Goal: Task Accomplishment & Management: Complete application form

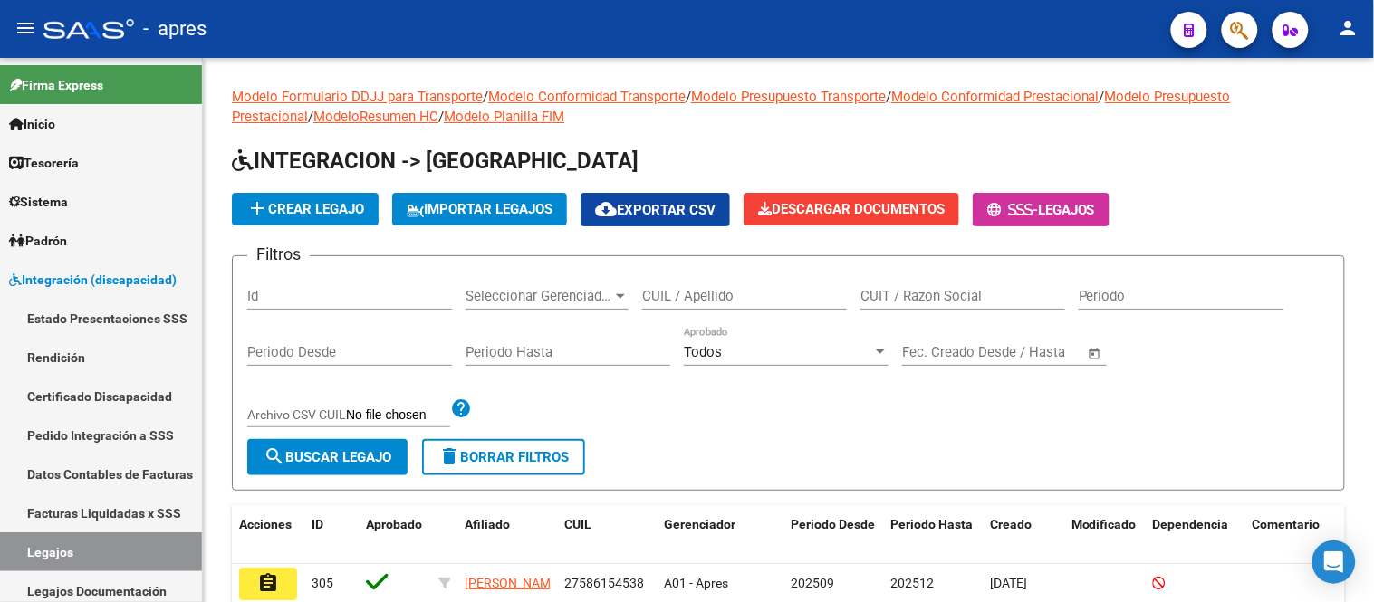
scroll to position [85, 0]
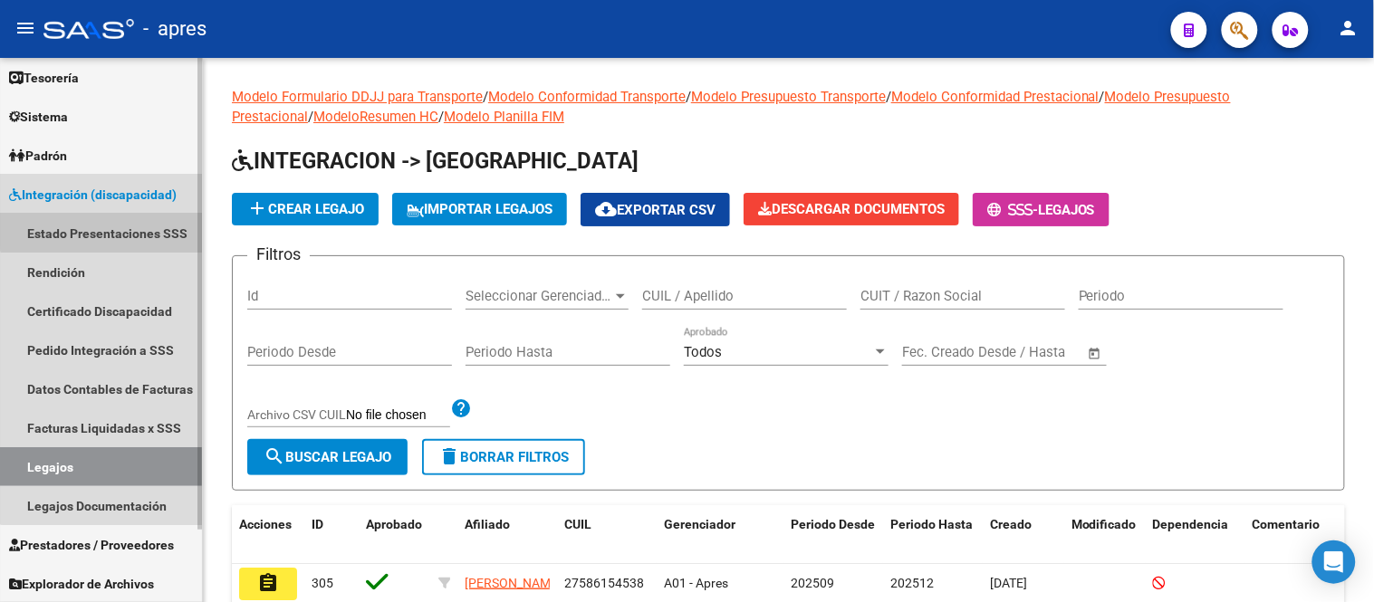
click at [133, 216] on link "Estado Presentaciones SSS" at bounding box center [101, 233] width 202 height 39
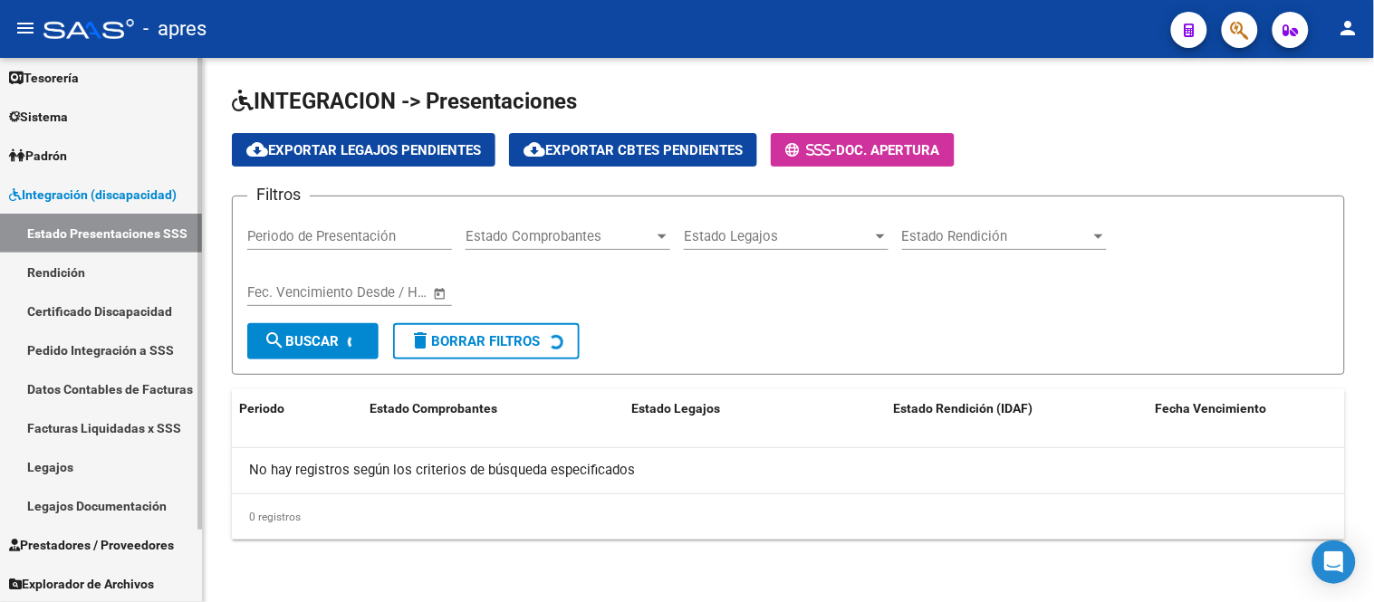
click at [137, 187] on span "Integración (discapacidad)" at bounding box center [93, 195] width 168 height 20
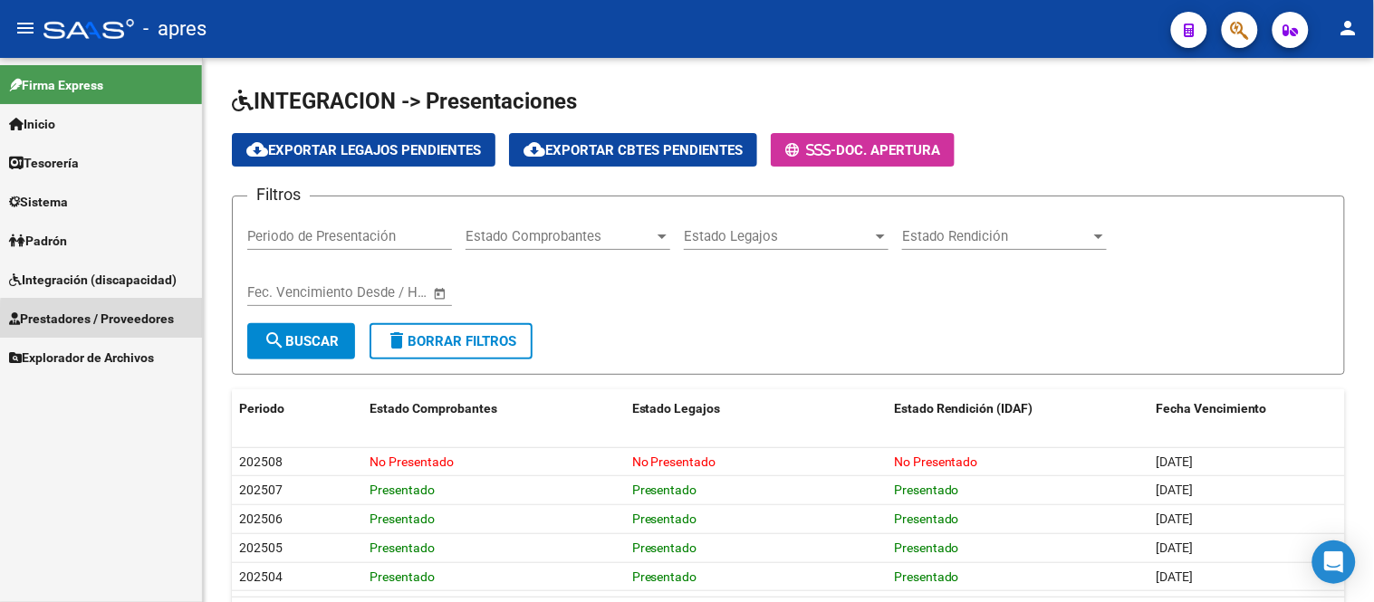
click at [155, 323] on span "Prestadores / Proveedores" at bounding box center [91, 319] width 165 height 20
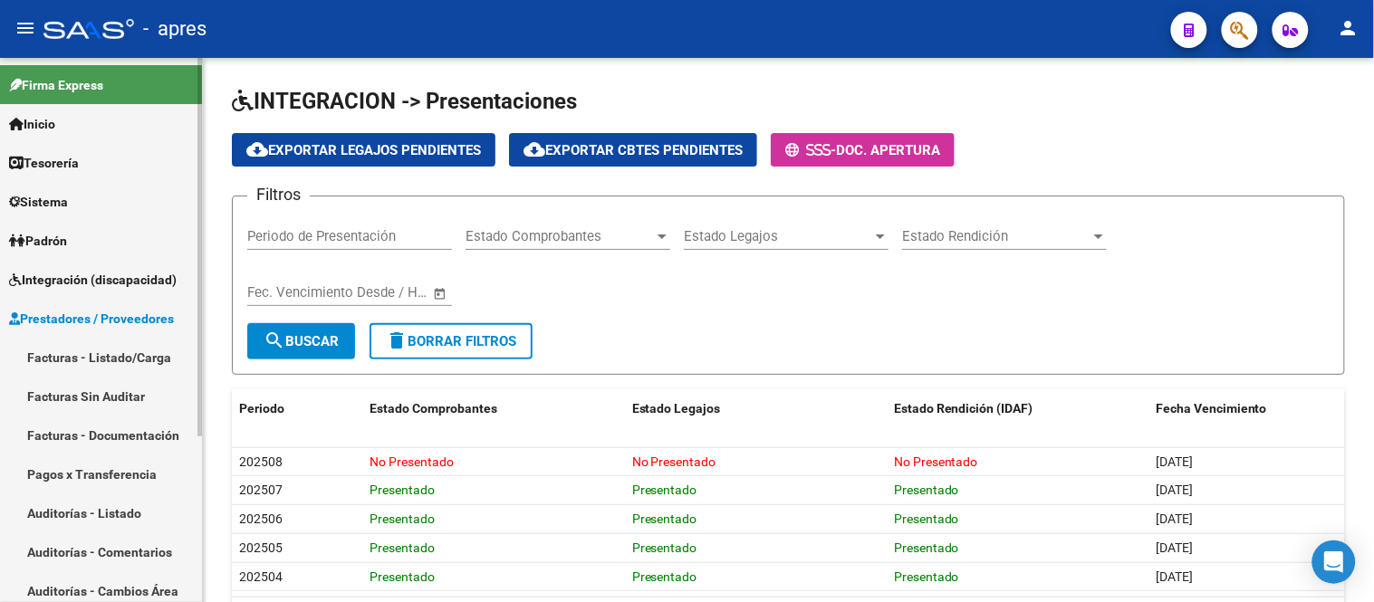
click at [169, 356] on link "Facturas - Listado/Carga" at bounding box center [101, 357] width 202 height 39
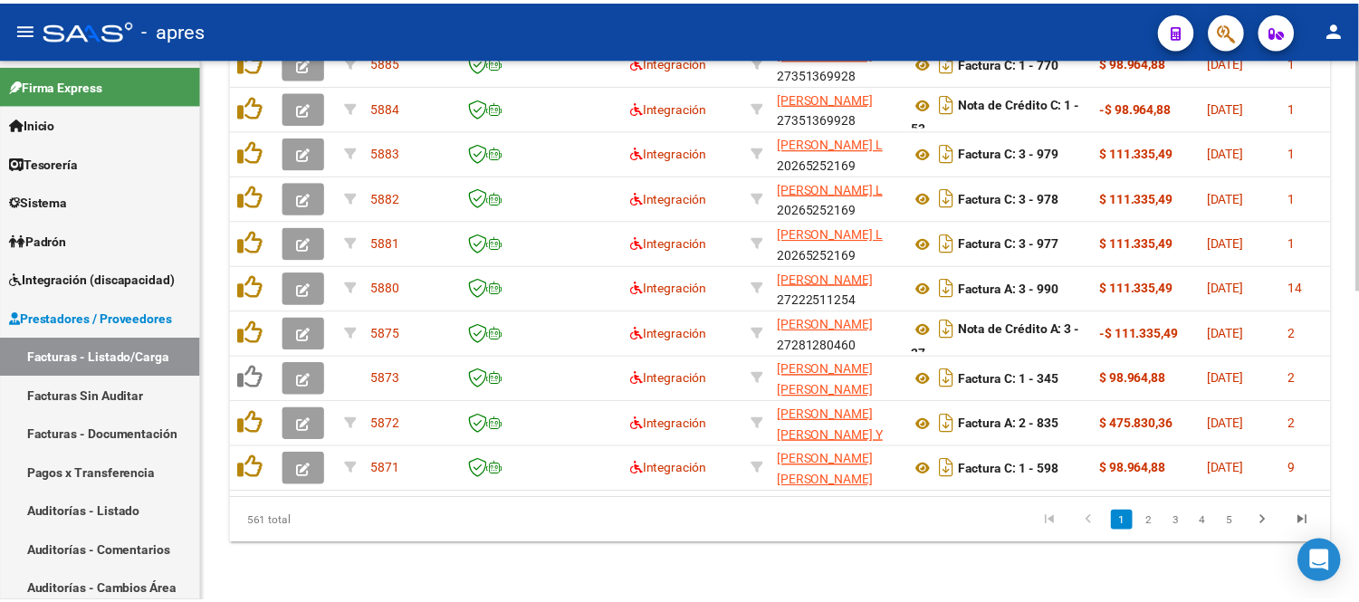
scroll to position [627, 0]
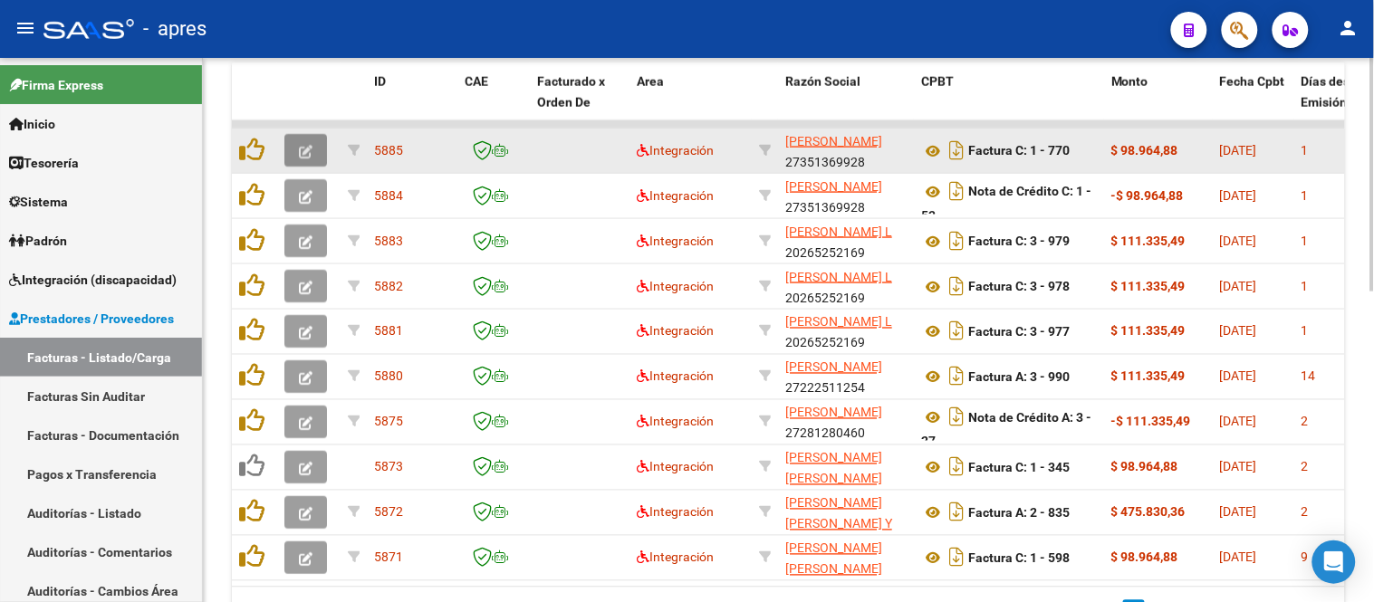
click at [300, 149] on icon "button" at bounding box center [306, 152] width 14 height 14
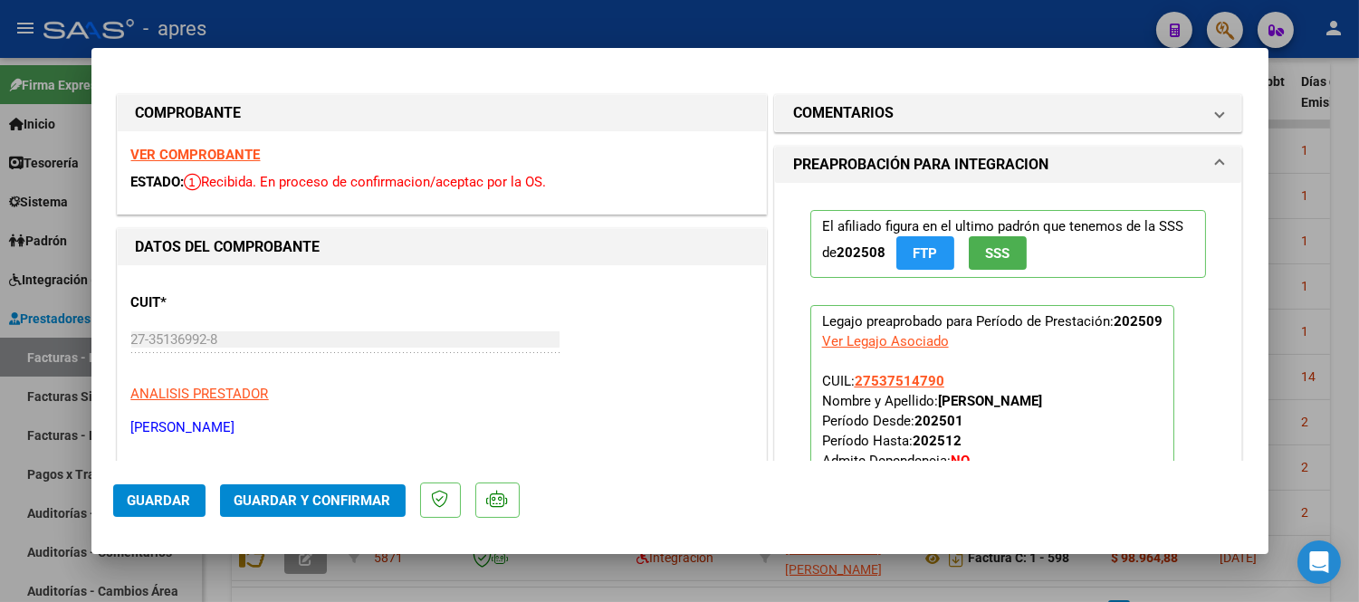
click at [208, 155] on strong "VER COMPROBANTE" at bounding box center [195, 155] width 129 height 16
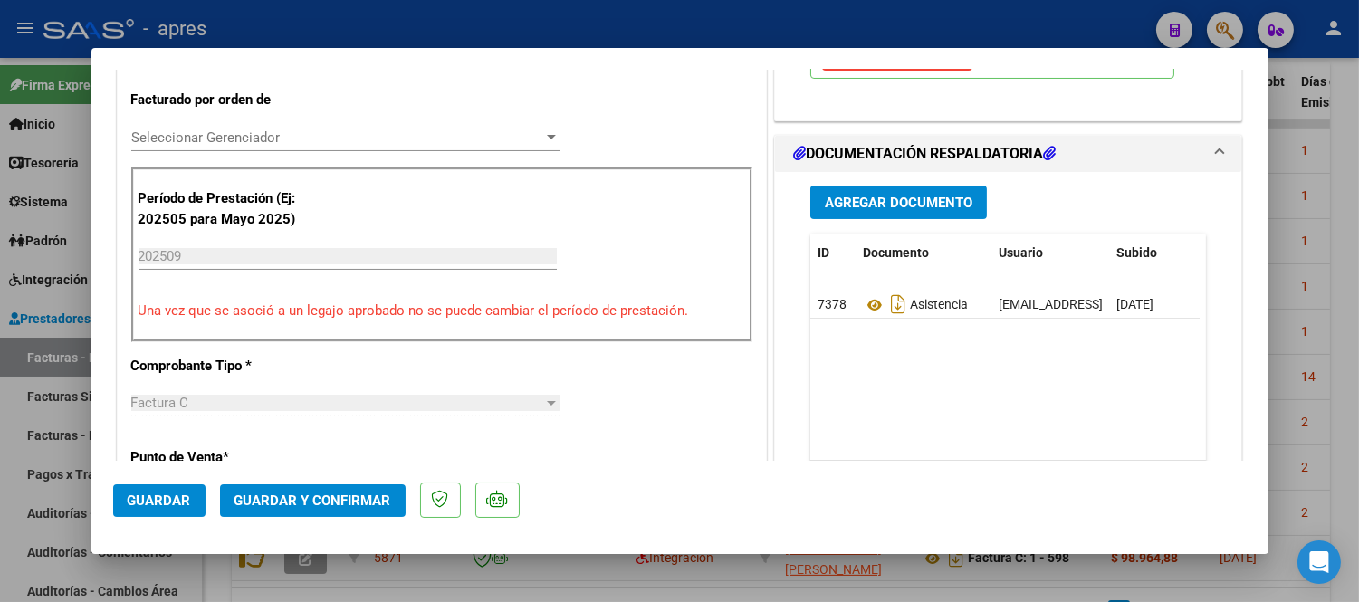
scroll to position [503, 0]
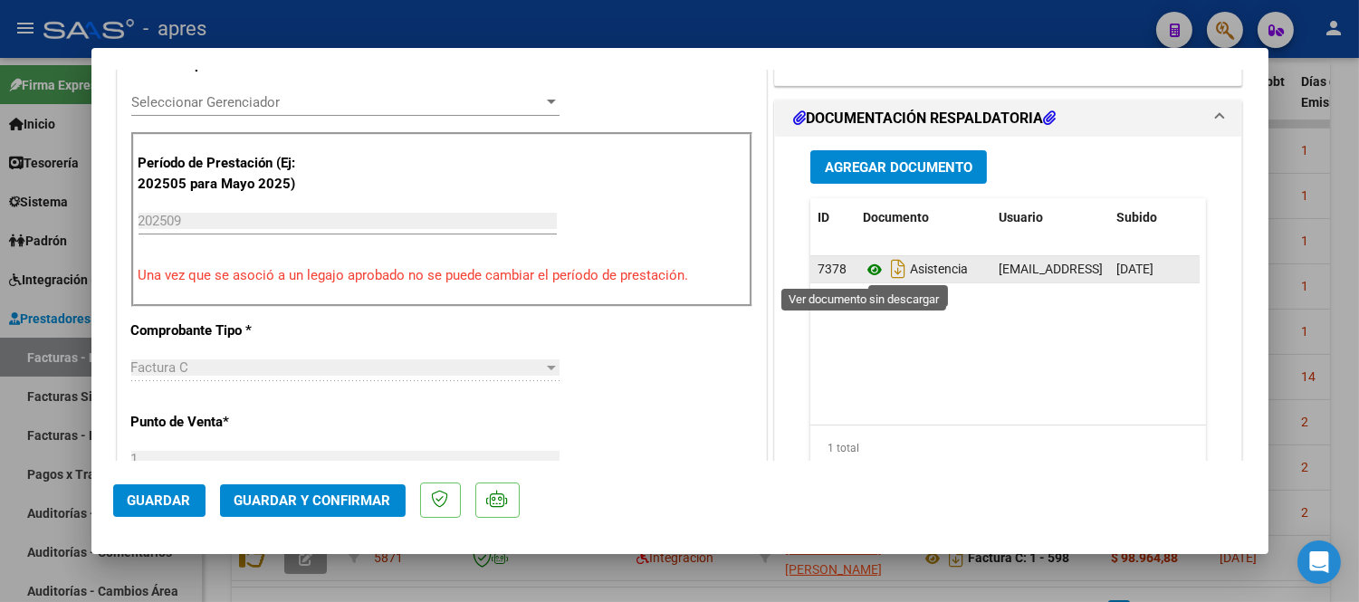
click at [871, 273] on icon at bounding box center [875, 270] width 24 height 22
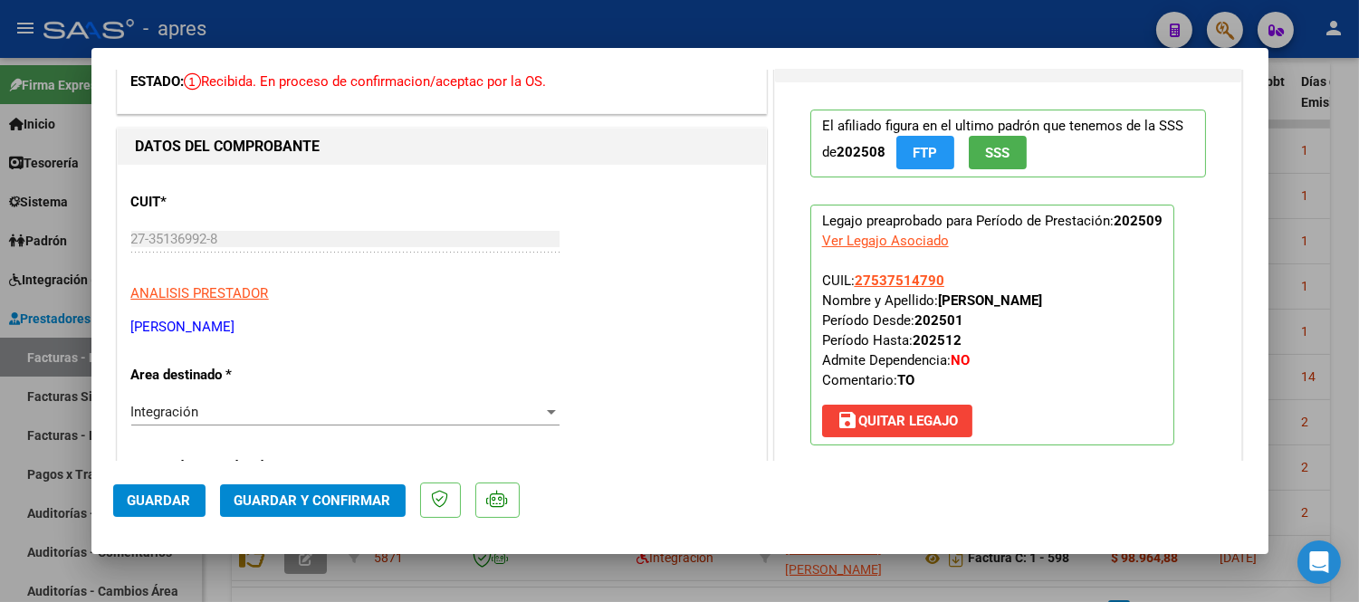
scroll to position [0, 0]
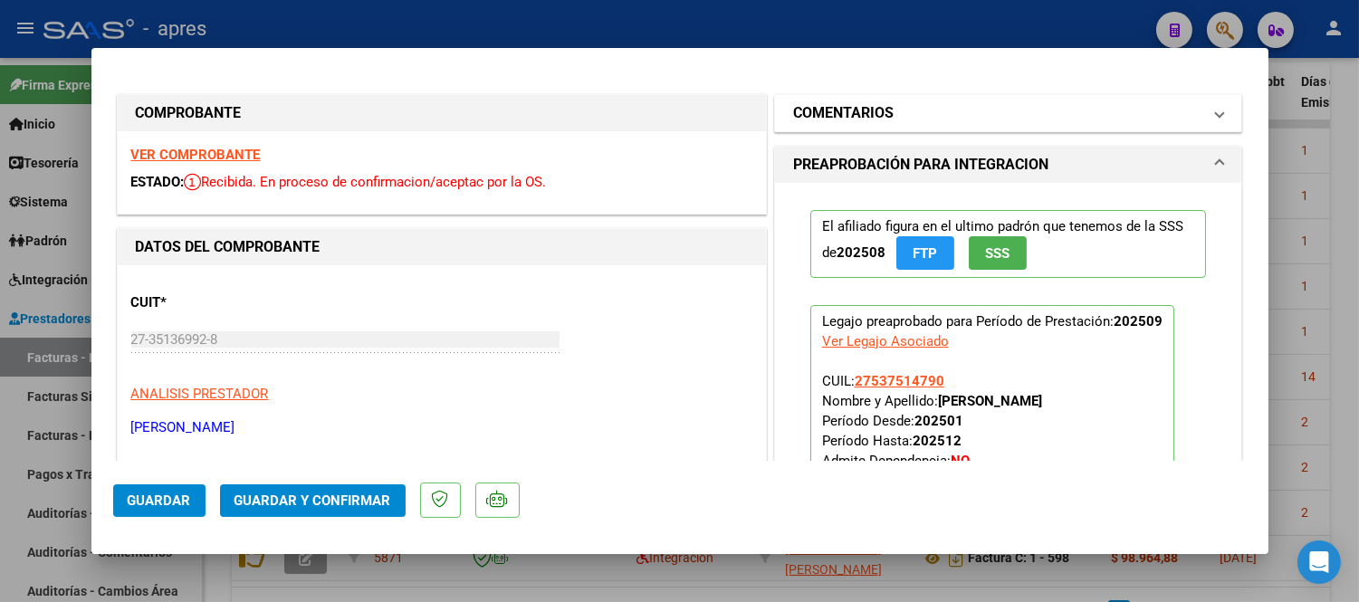
click at [920, 114] on mat-panel-title "COMENTARIOS" at bounding box center [997, 113] width 409 height 22
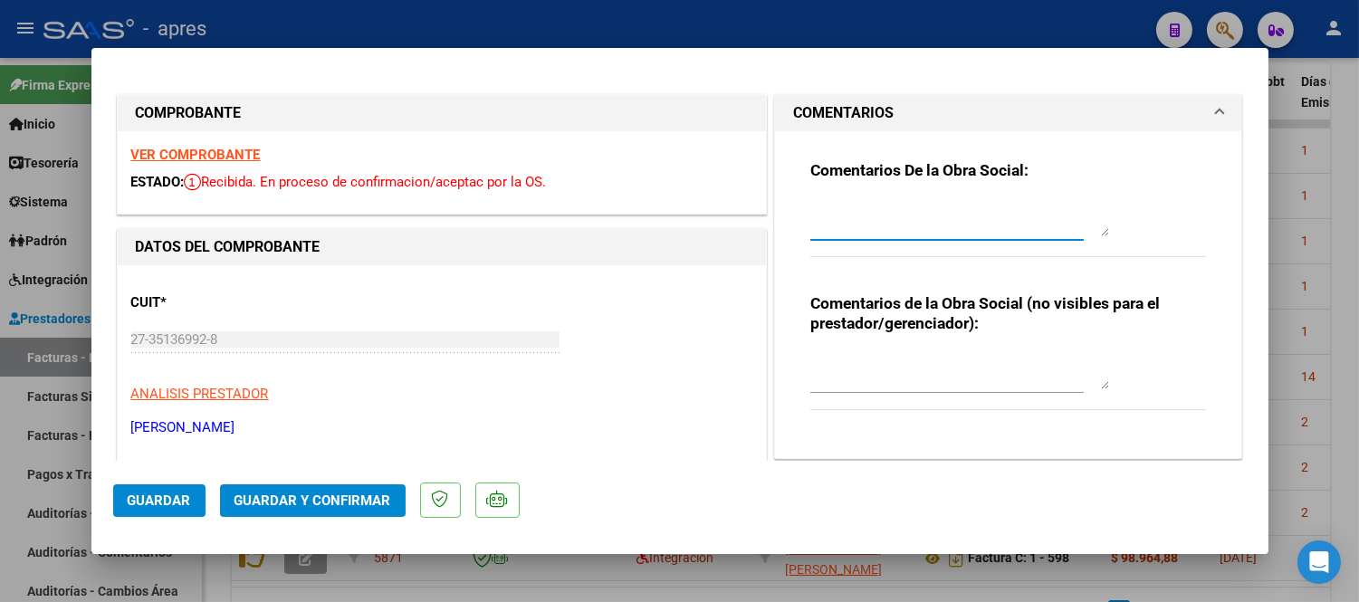
click at [903, 214] on textarea at bounding box center [959, 218] width 299 height 36
type textarea "15/10 Recordar"
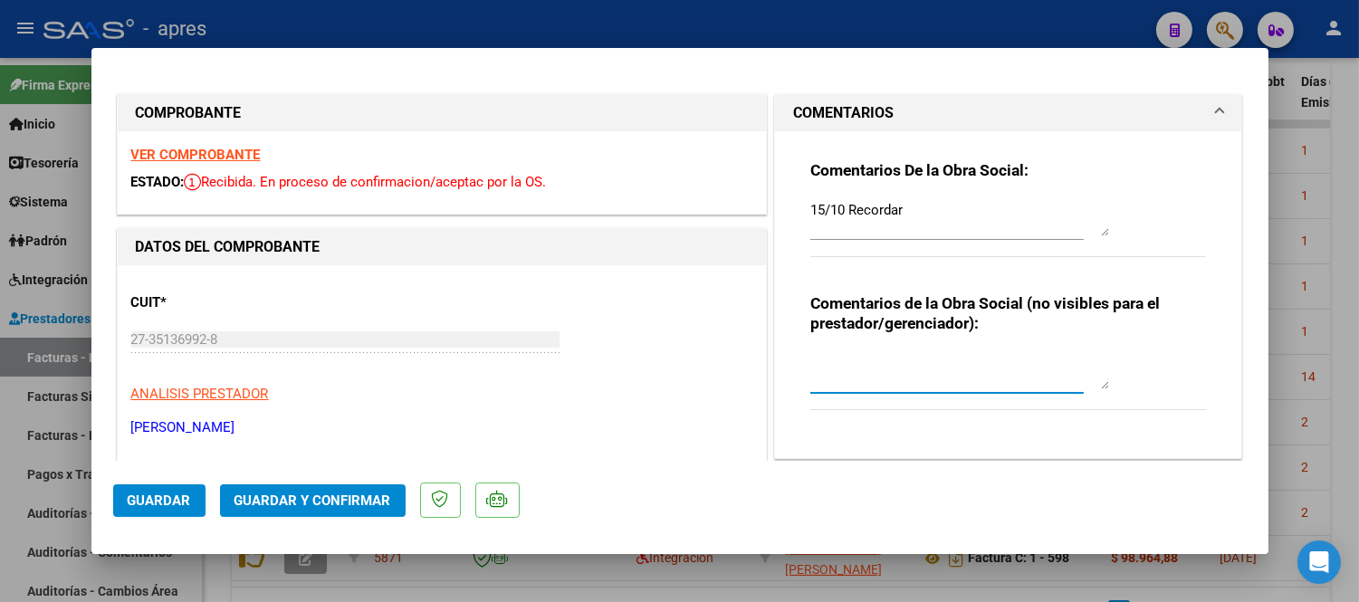
type textarea "u"
click at [849, 240] on div "15/10 Recordar" at bounding box center [946, 226] width 273 height 61
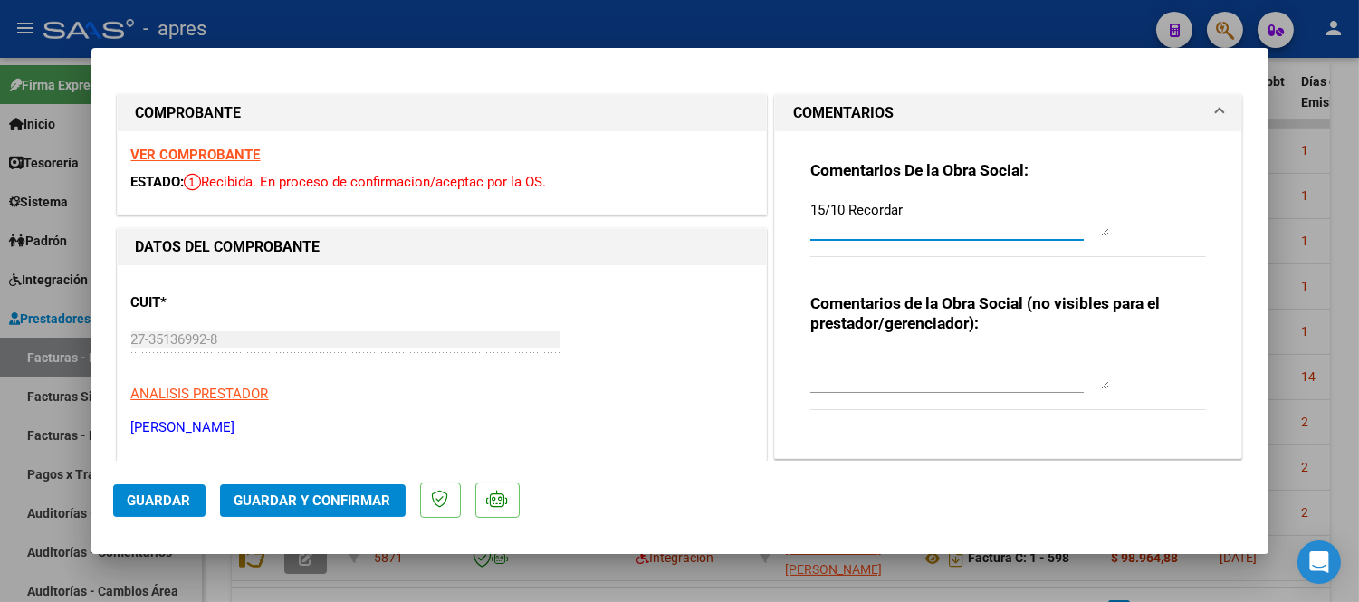
click at [930, 209] on textarea "15/10 Recordar" at bounding box center [959, 218] width 299 height 36
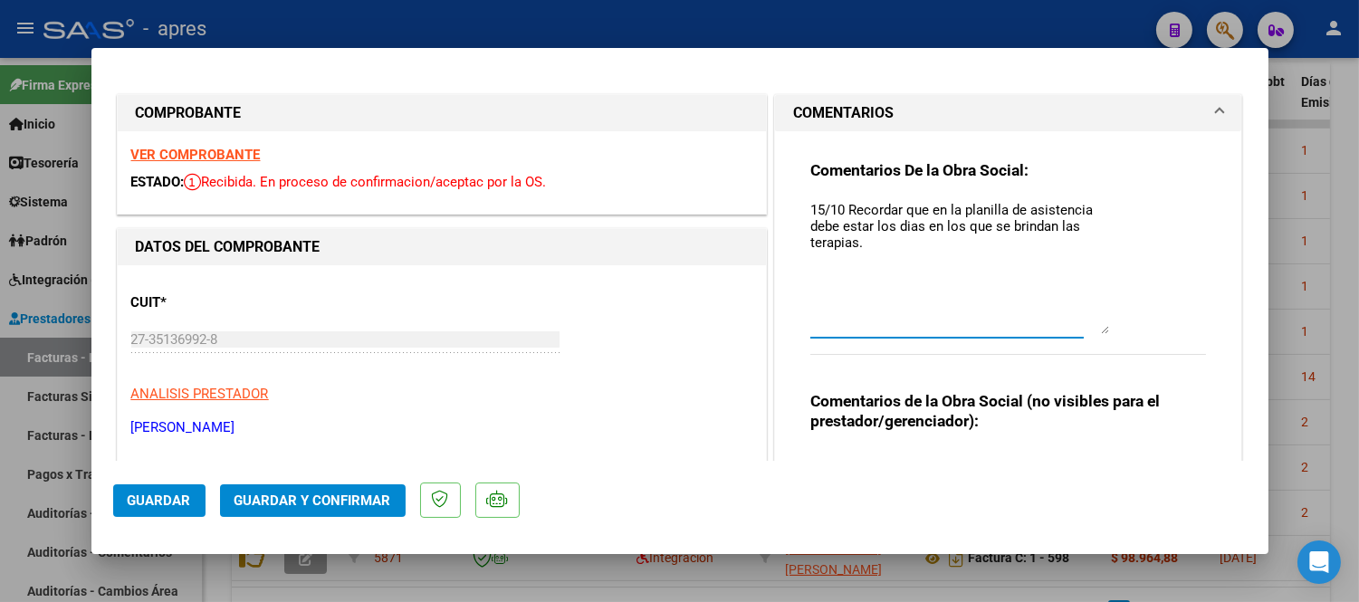
drag, startPoint x: 1091, startPoint y: 231, endPoint x: 915, endPoint y: 299, distance: 189.2
click at [1098, 330] on textarea "15/10 Recordar que en la planilla de asistencia debe estar los dias en los que …" at bounding box center [959, 267] width 299 height 134
type textarea "15/10 Recordar que en la planilla de asistencia debe estar los dias en los que …"
click at [160, 496] on span "Guardar" at bounding box center [159, 501] width 63 height 16
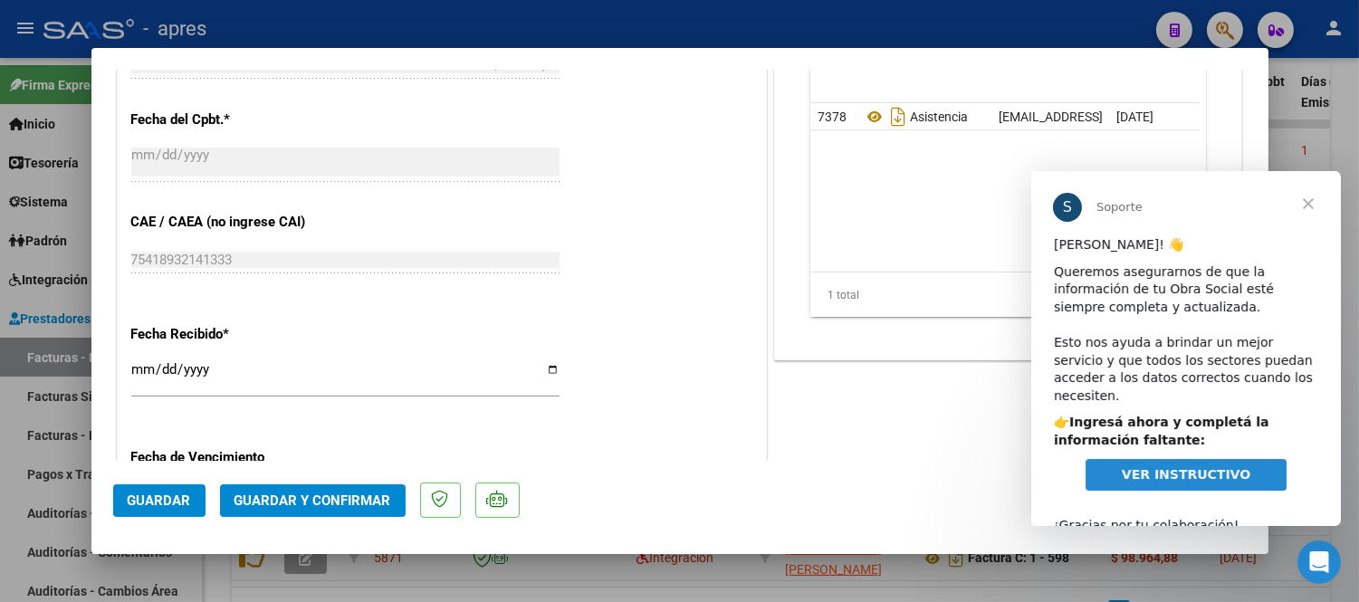
scroll to position [1207, 0]
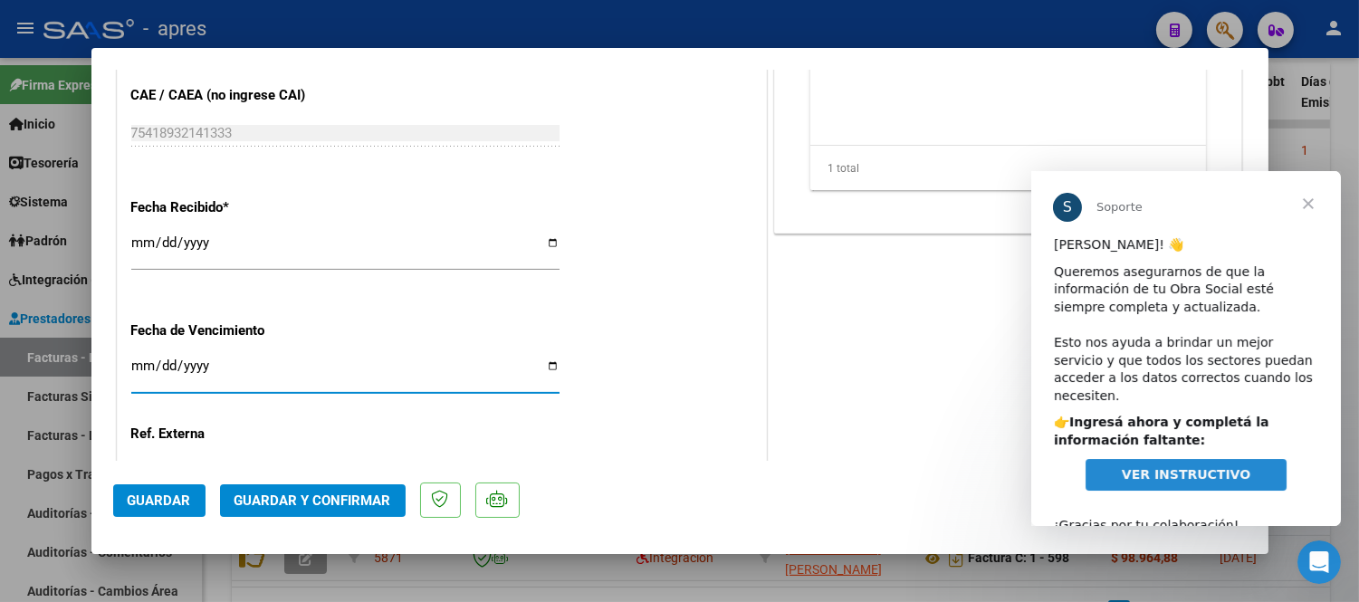
click at [133, 372] on input "[DATE]" at bounding box center [345, 373] width 428 height 29
type input "[DATE]"
click at [290, 498] on span "Guardar y Confirmar" at bounding box center [313, 501] width 157 height 16
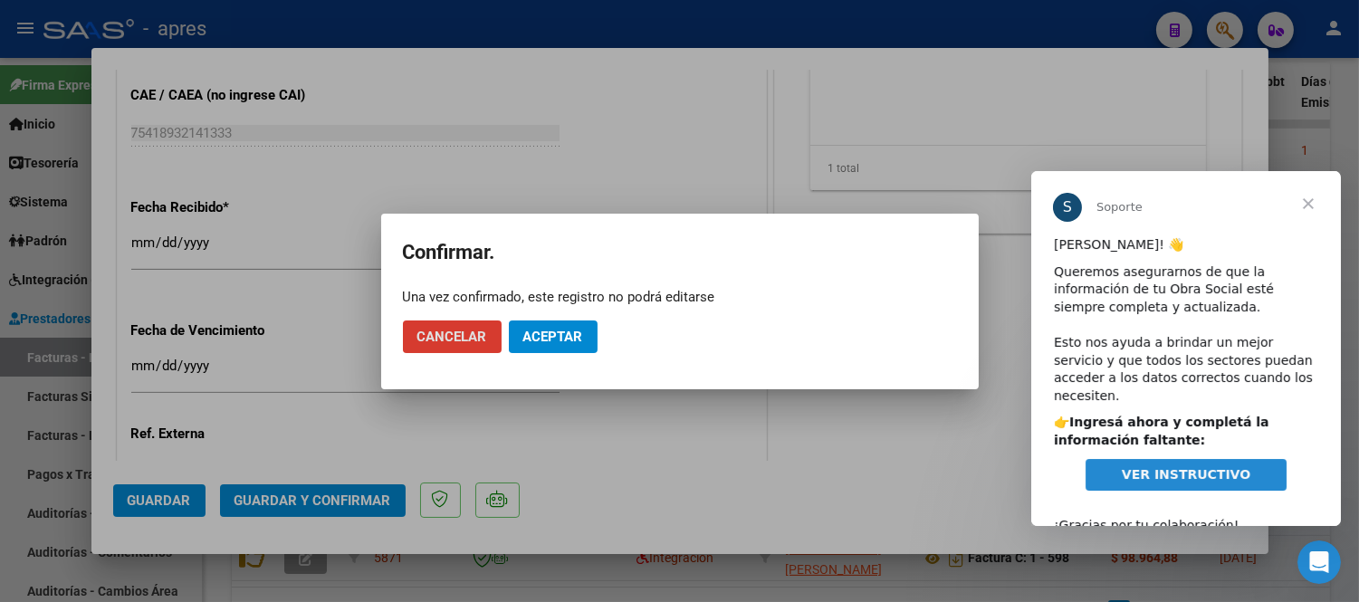
click at [590, 323] on button "Aceptar" at bounding box center [553, 337] width 89 height 33
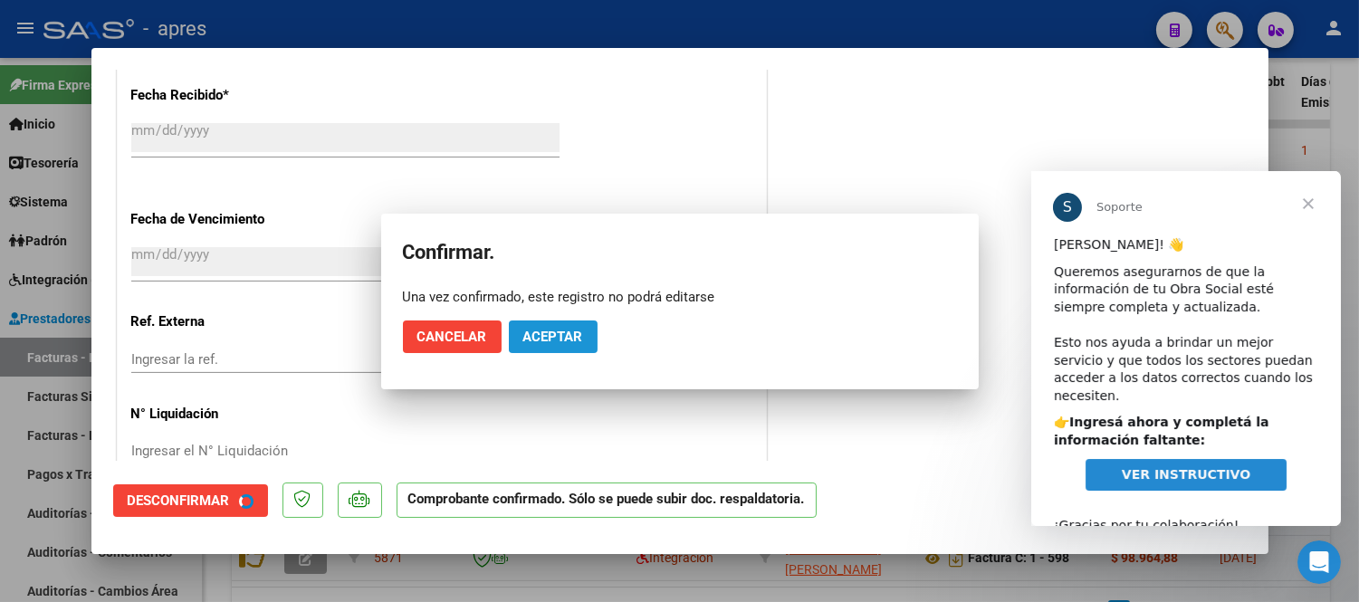
scroll to position [1094, 0]
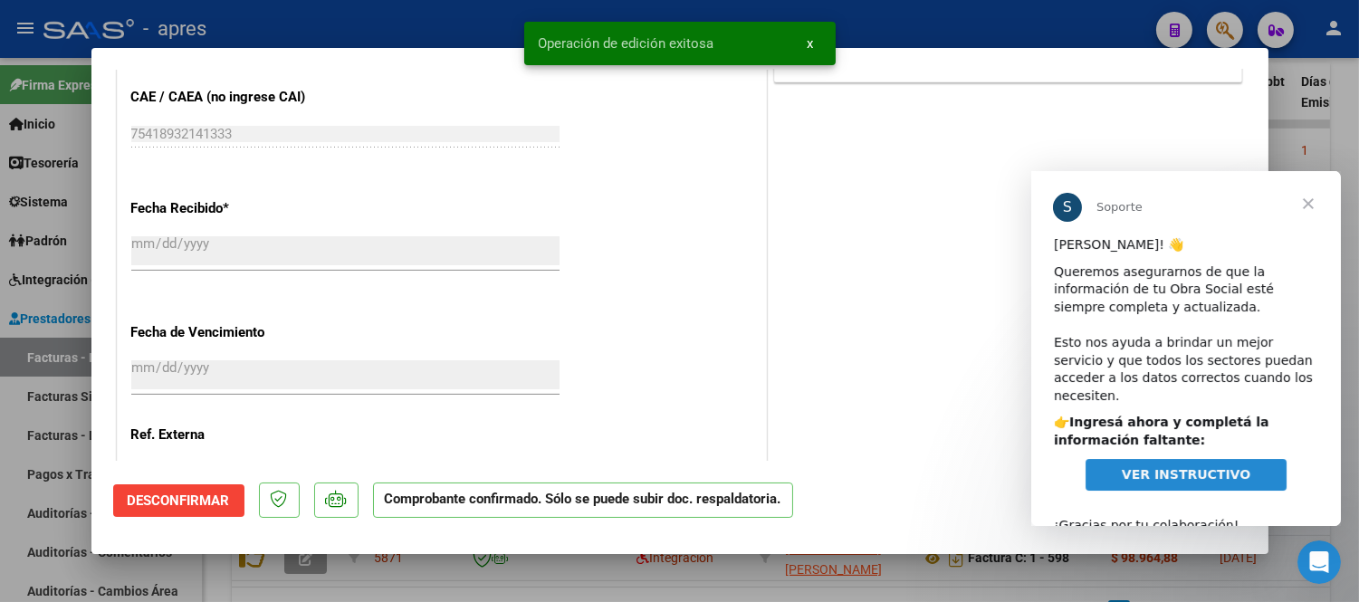
click at [526, 565] on div at bounding box center [679, 301] width 1359 height 602
type input "$ 0,00"
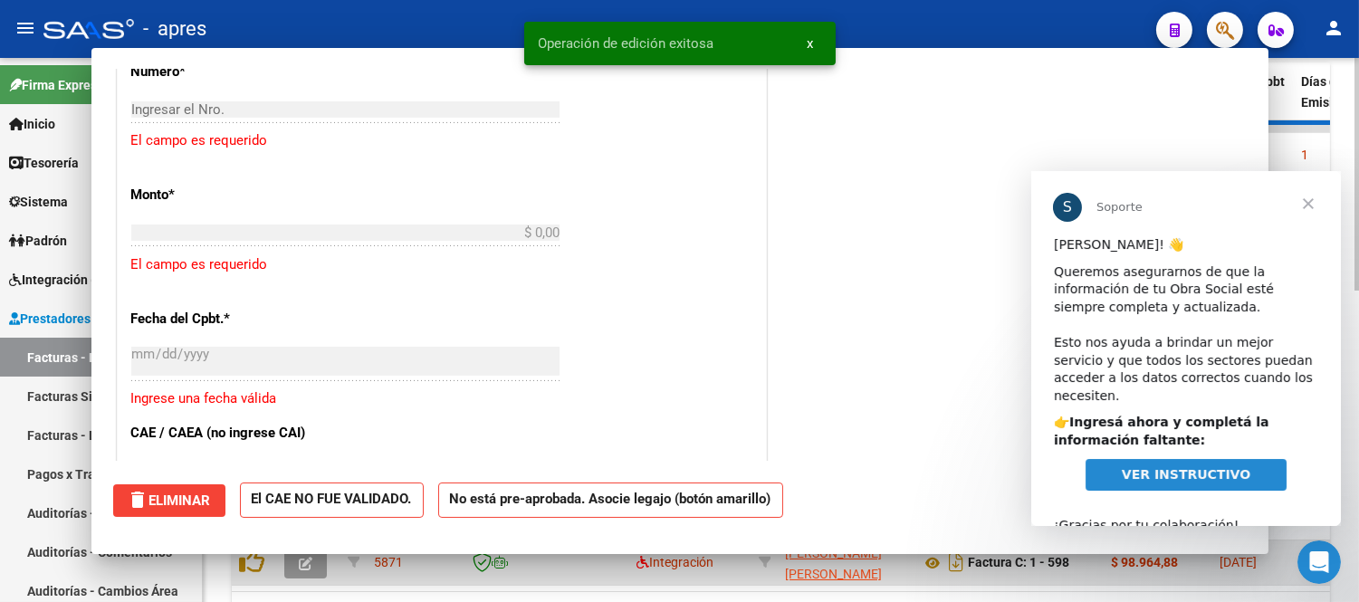
scroll to position [1431, 0]
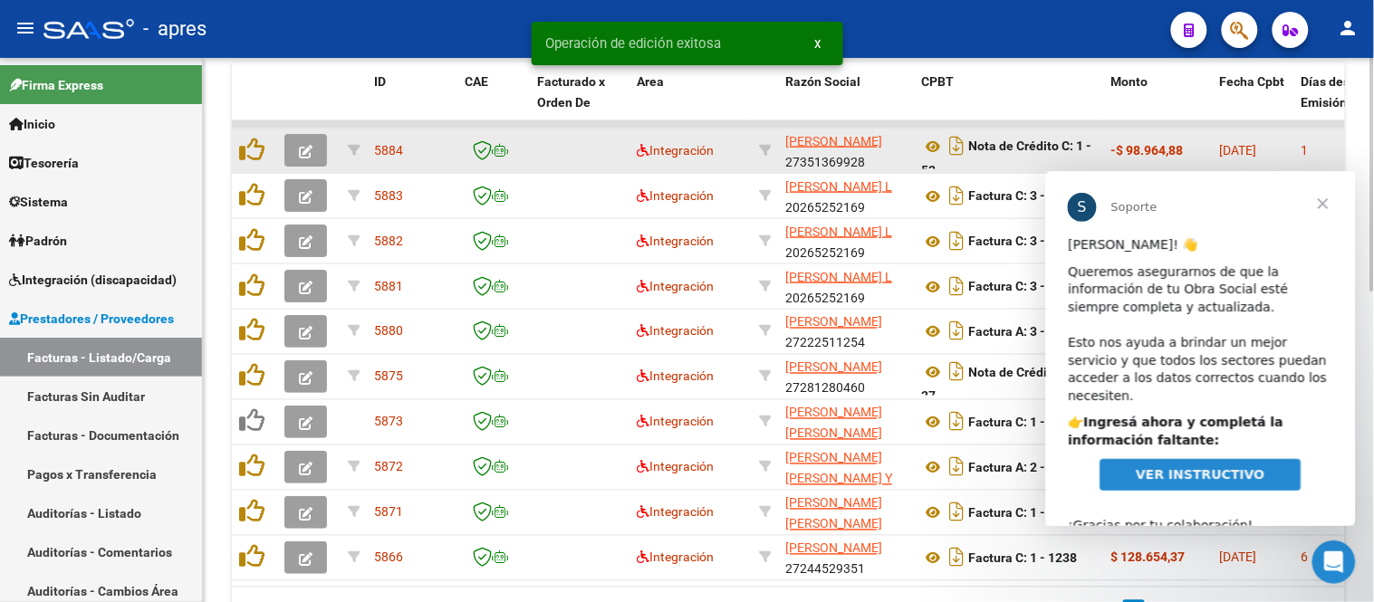
click at [310, 149] on icon "button" at bounding box center [306, 152] width 14 height 14
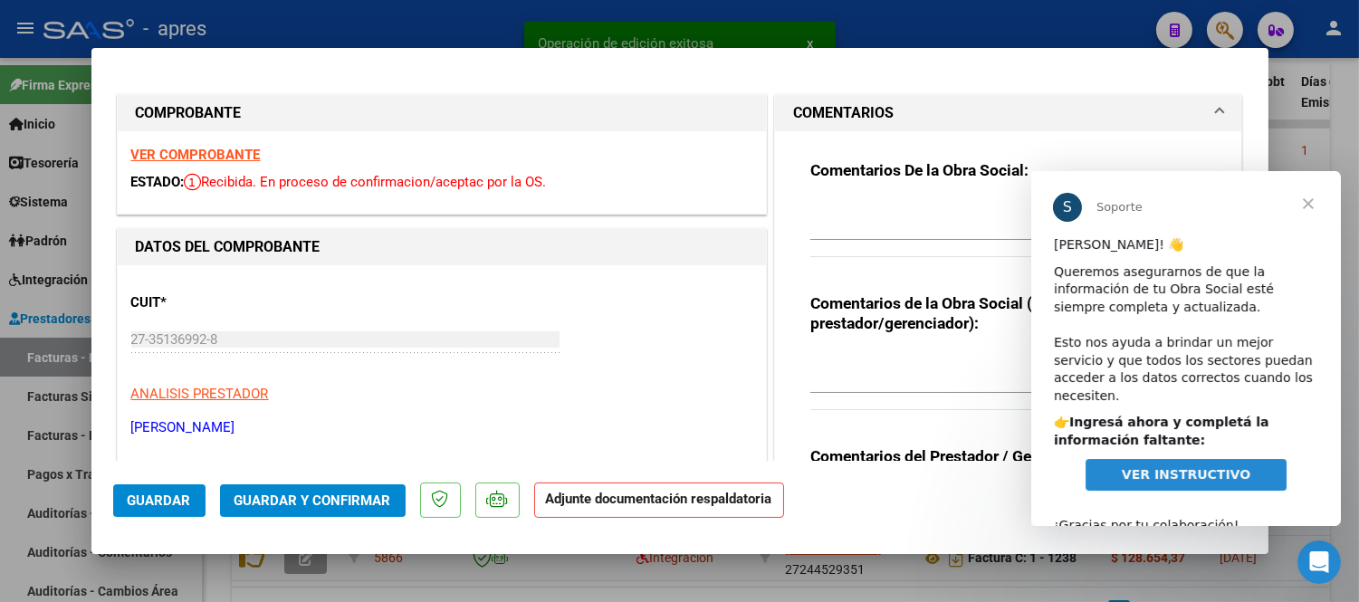
click at [1309, 198] on span "Cerrar" at bounding box center [1307, 203] width 65 height 65
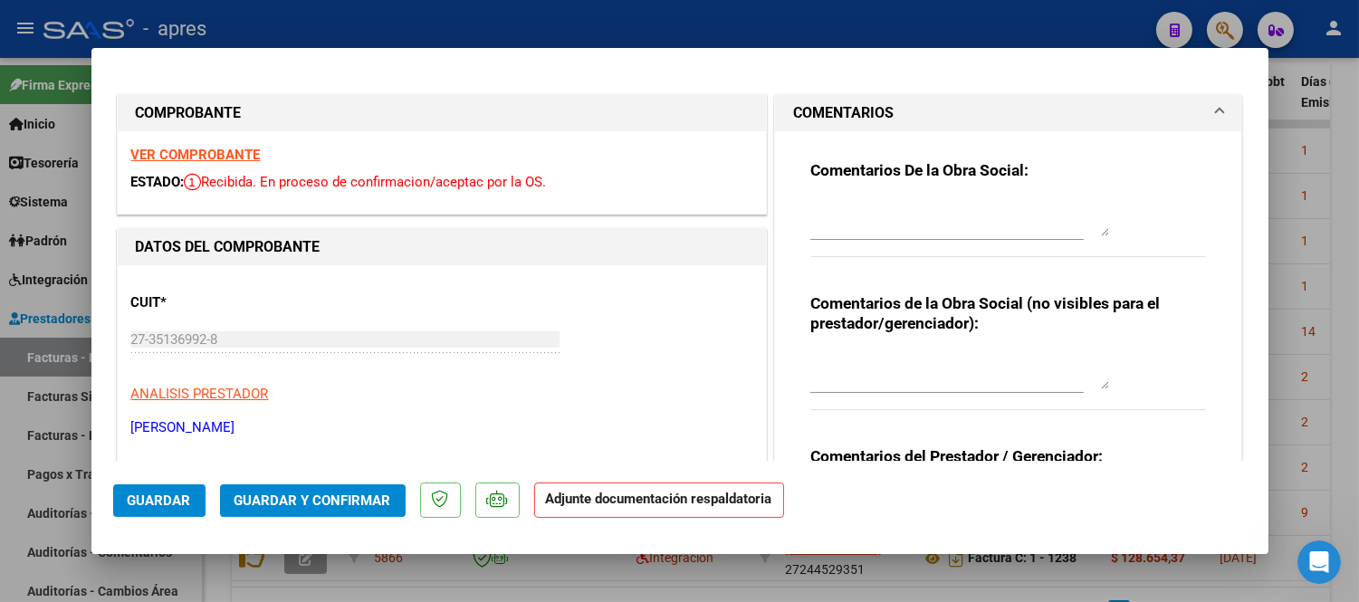
click at [211, 139] on div "VER COMPROBANTE ESTADO: Recibida. En proceso de confirmacion/aceptac por la OS." at bounding box center [442, 172] width 648 height 82
click at [227, 148] on strong "VER COMPROBANTE" at bounding box center [195, 155] width 129 height 16
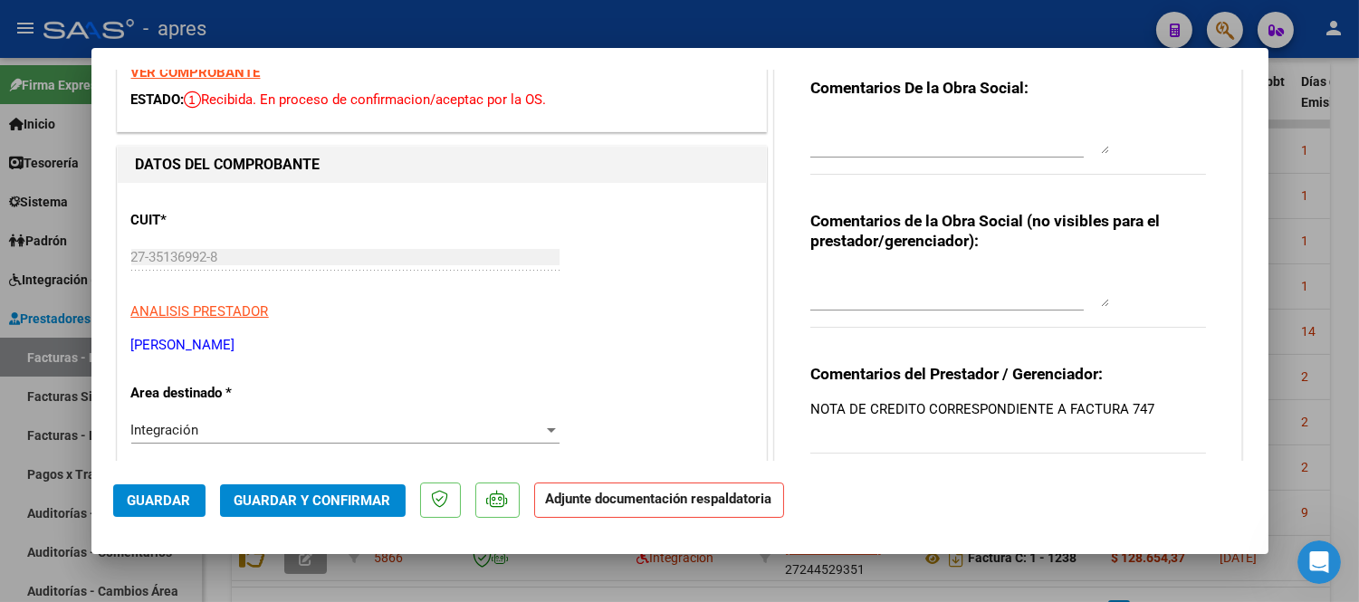
scroll to position [201, 0]
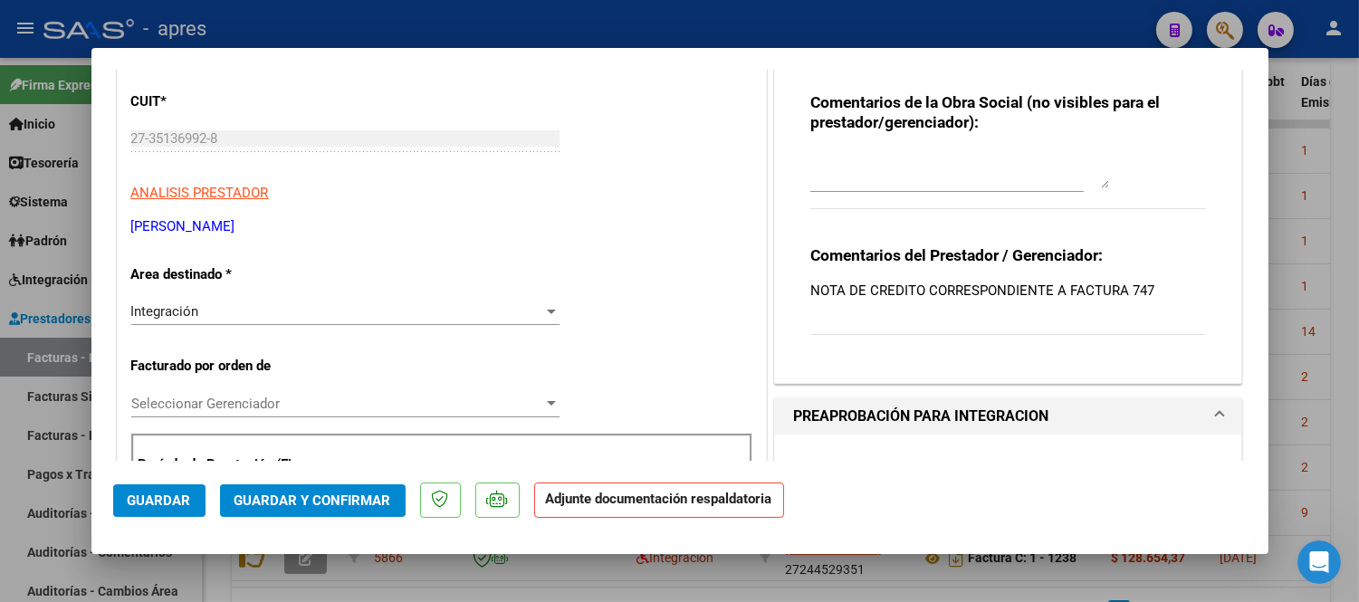
click at [759, 572] on div at bounding box center [679, 301] width 1359 height 602
type input "$ 0,00"
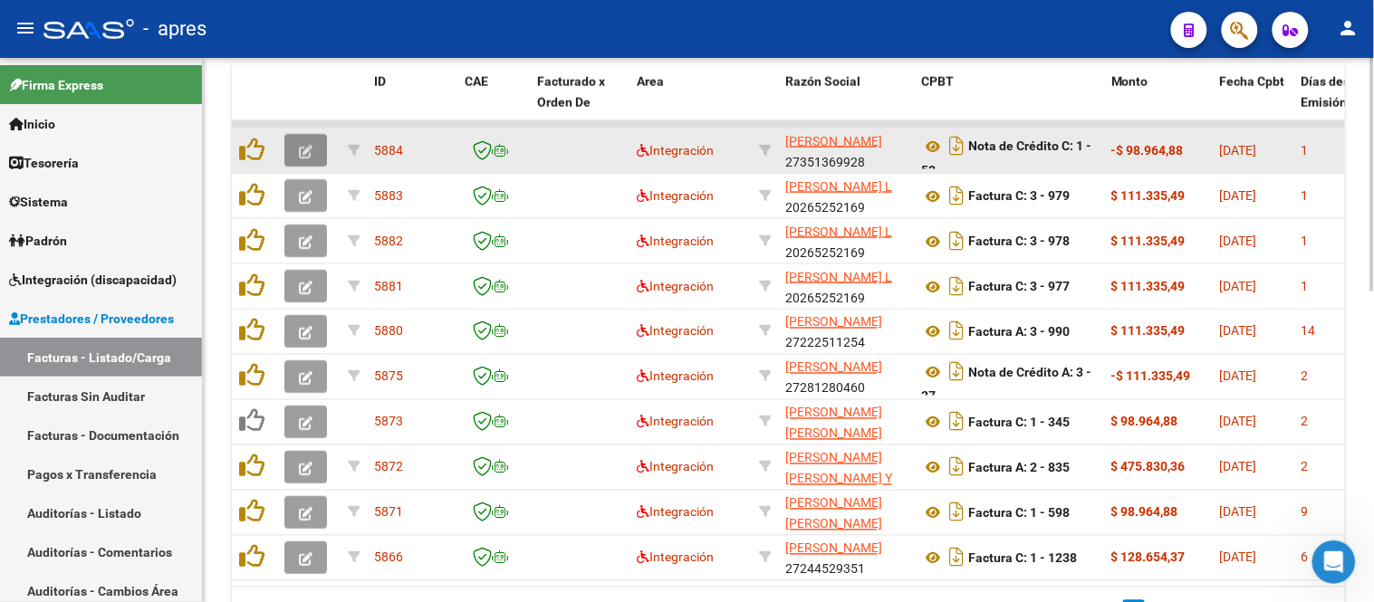
click at [302, 149] on icon "button" at bounding box center [306, 152] width 14 height 14
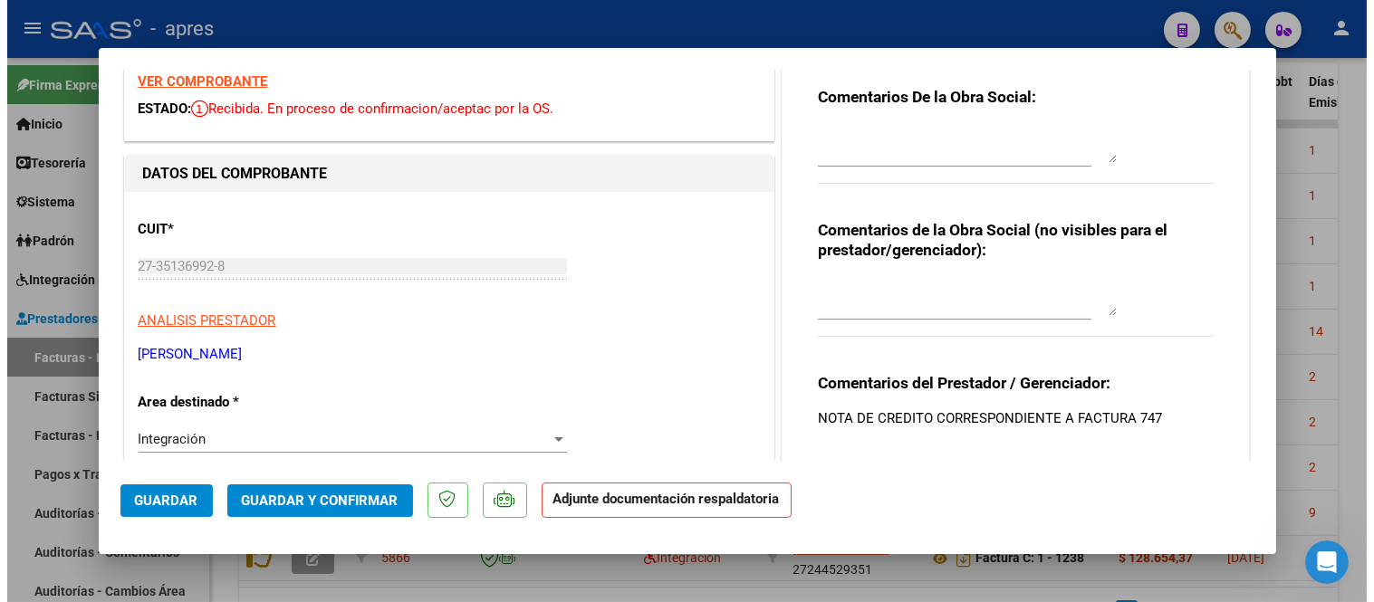
scroll to position [0, 0]
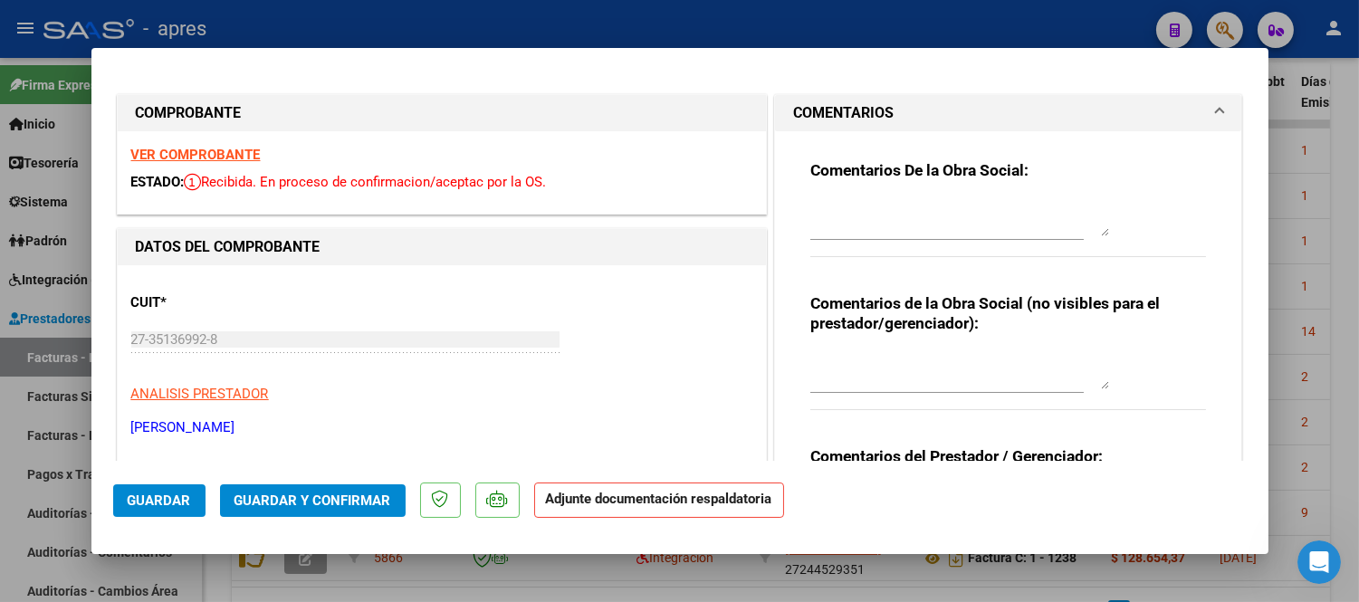
click at [551, 563] on div at bounding box center [679, 301] width 1359 height 602
type input "$ 0,00"
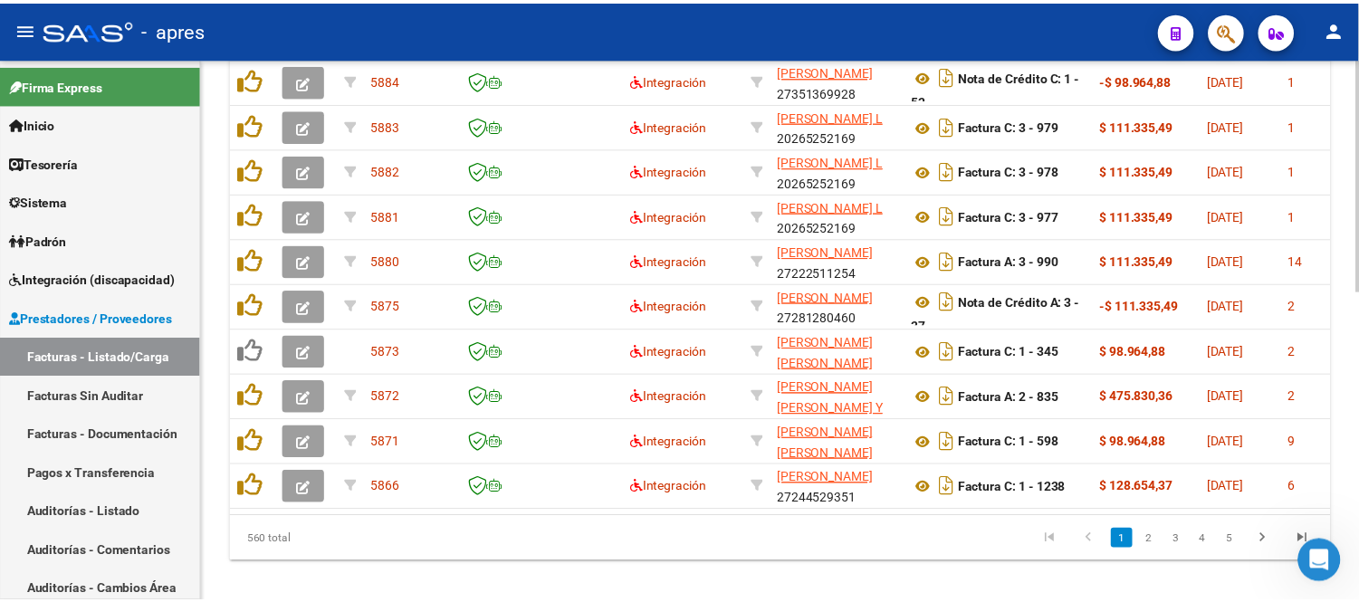
scroll to position [704, 0]
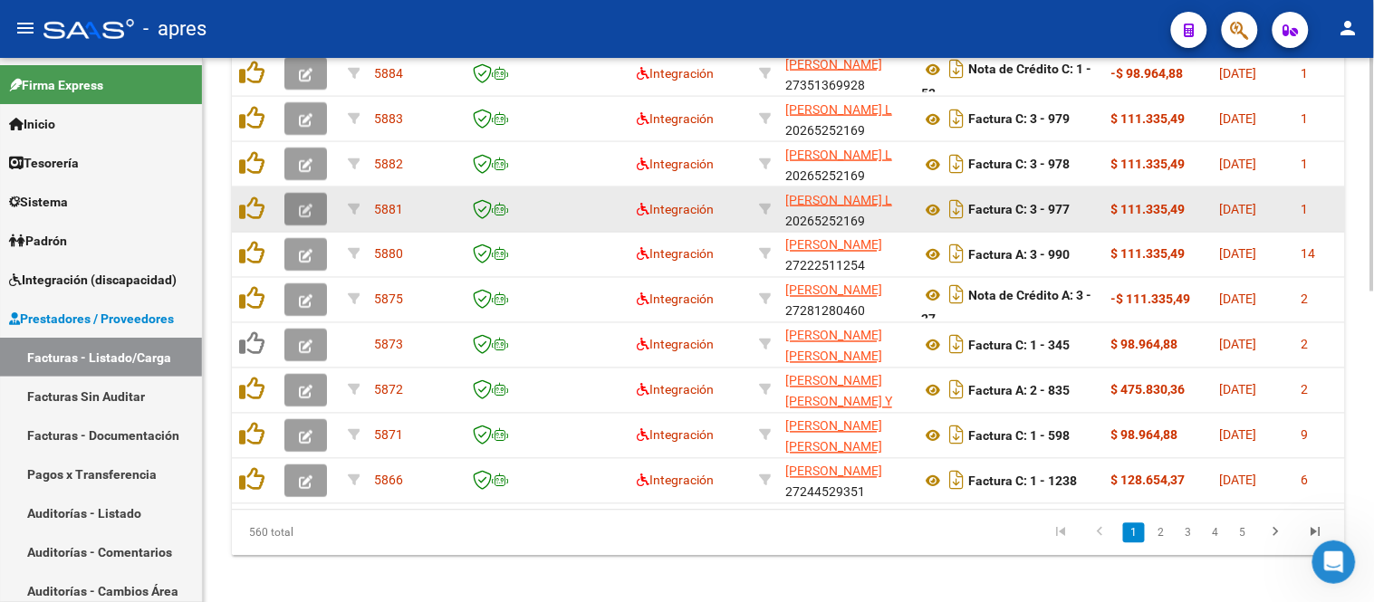
click at [311, 204] on icon "button" at bounding box center [306, 211] width 14 height 14
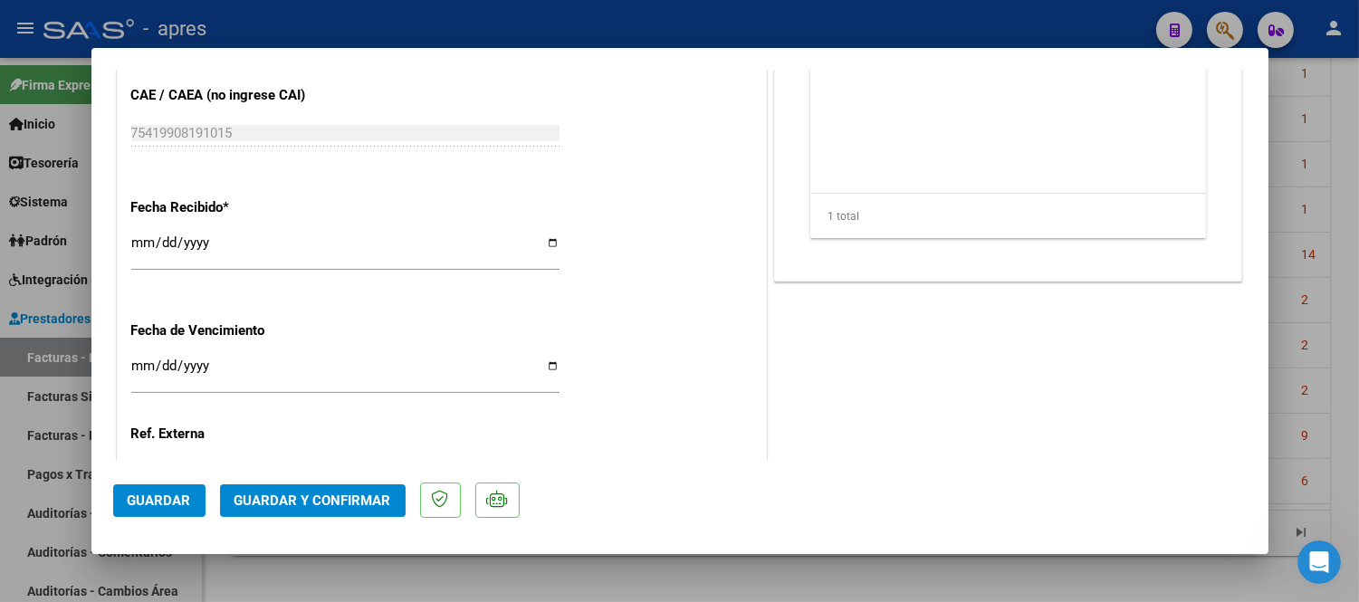
scroll to position [1308, 0]
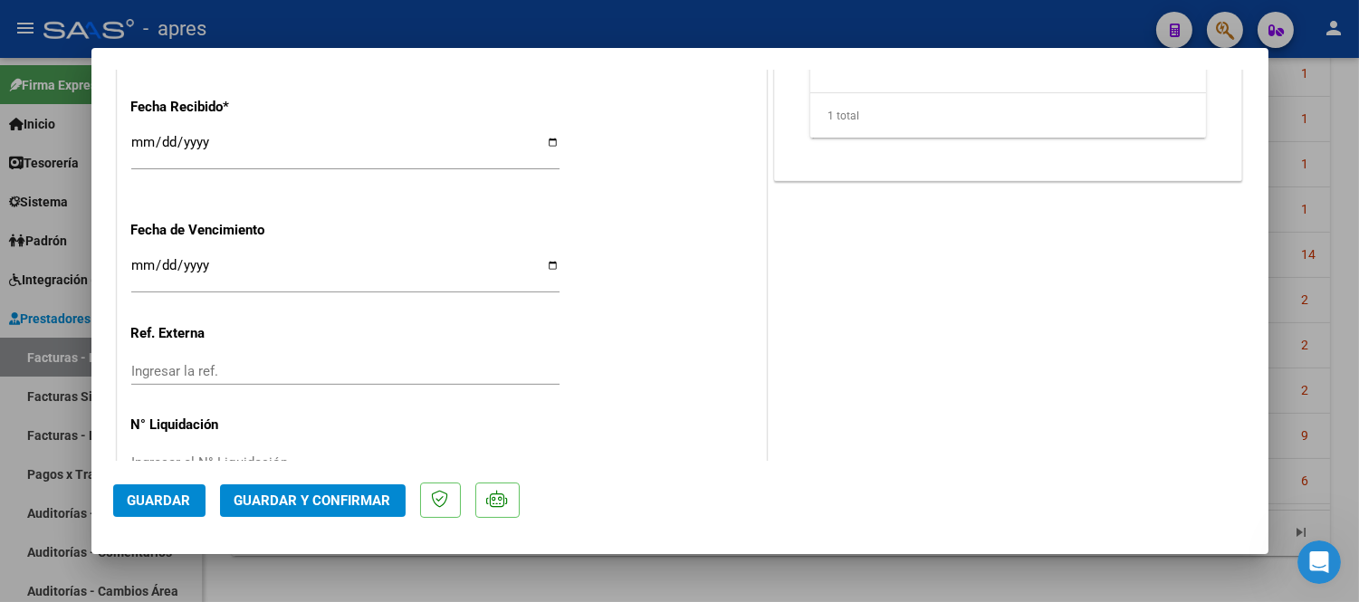
click at [145, 260] on input "[DATE]" at bounding box center [345, 272] width 428 height 29
type input "[DATE]"
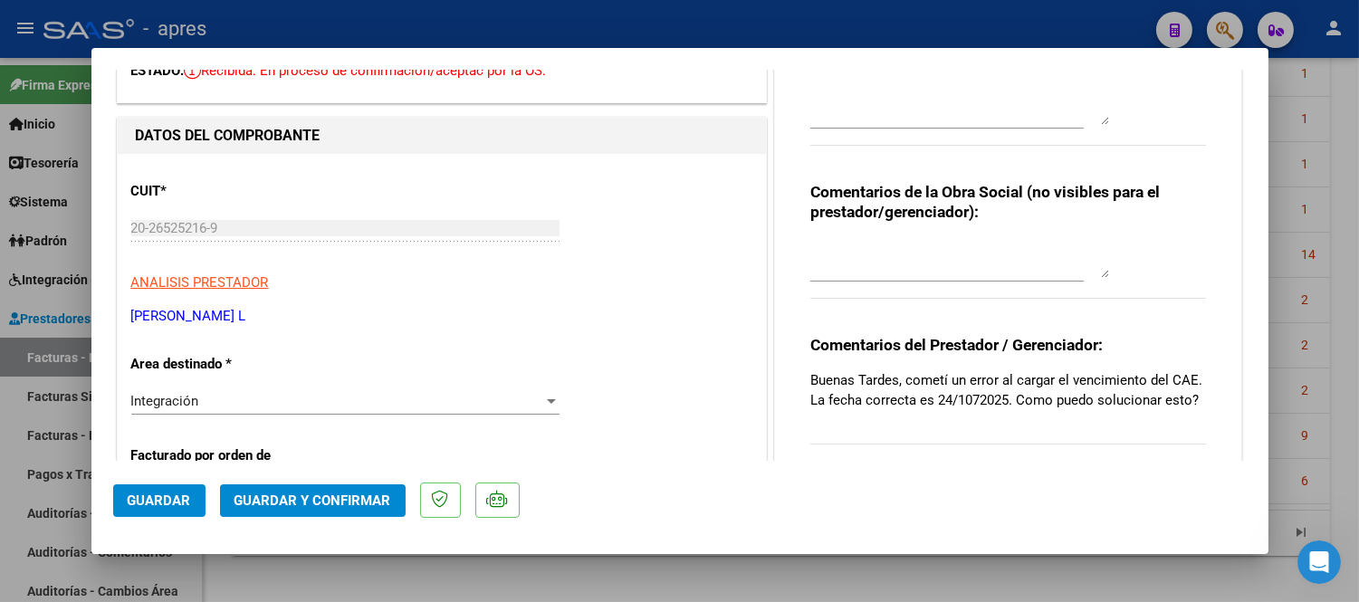
scroll to position [0, 0]
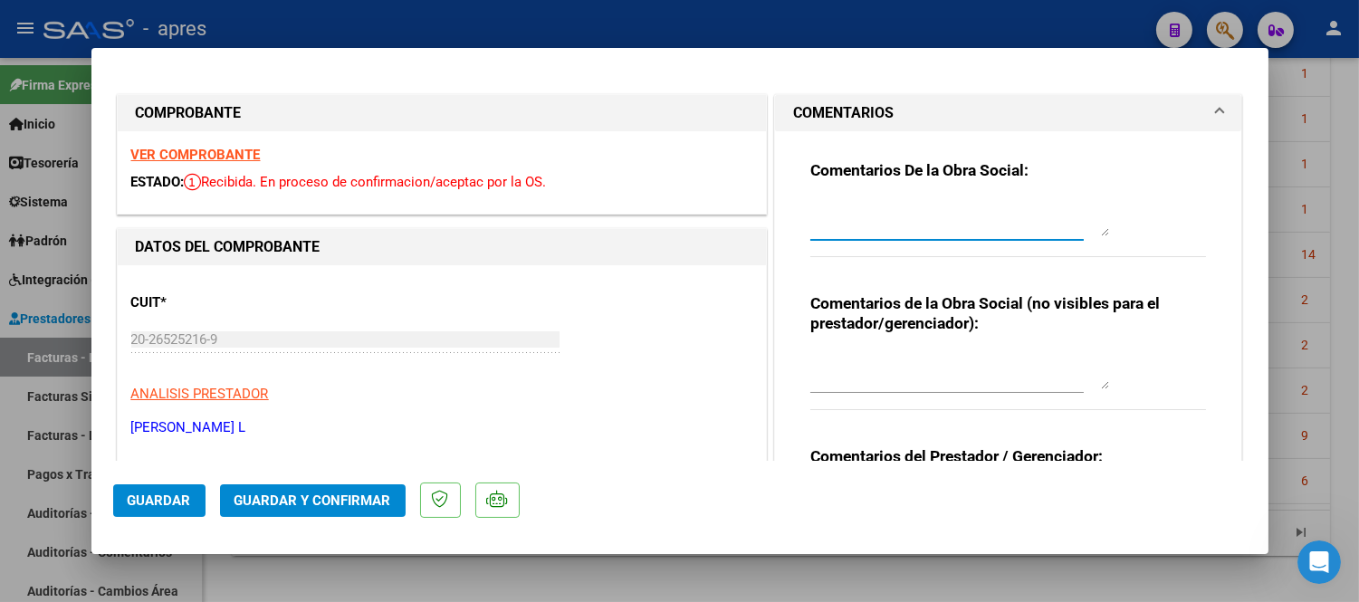
click at [951, 213] on textarea at bounding box center [959, 218] width 299 height 36
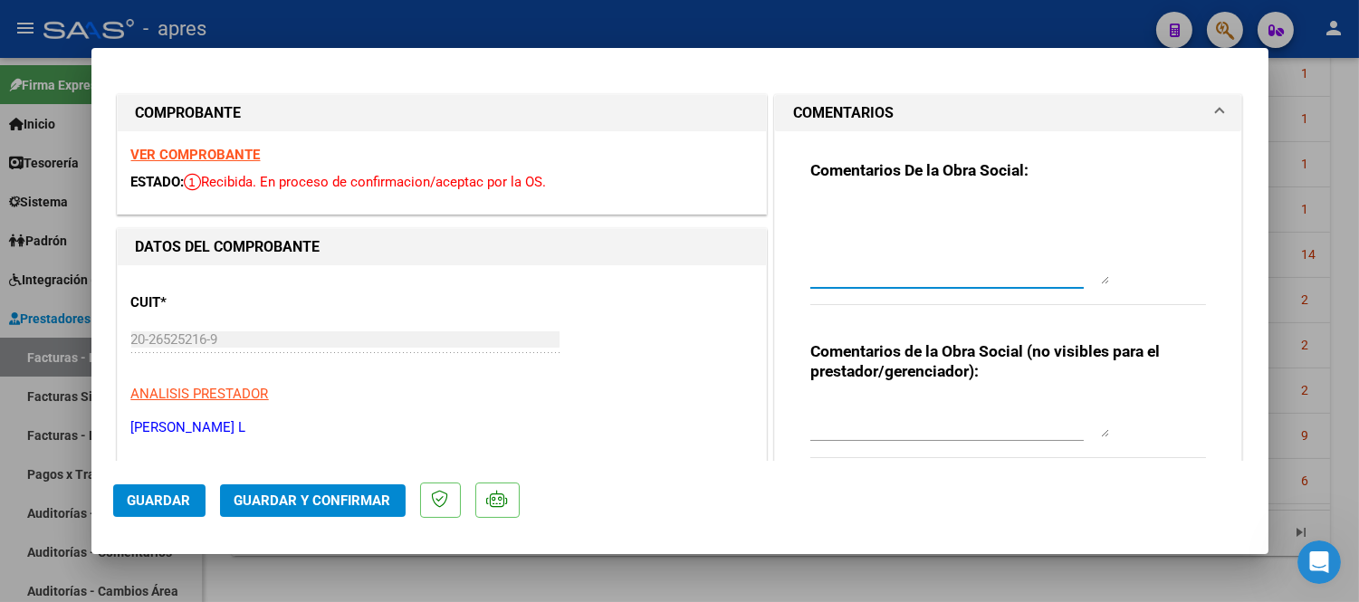
drag, startPoint x: 1096, startPoint y: 230, endPoint x: 1117, endPoint y: 296, distance: 69.6
click at [1117, 296] on div "Comentarios De la Obra Social:" at bounding box center [1008, 242] width 397 height 165
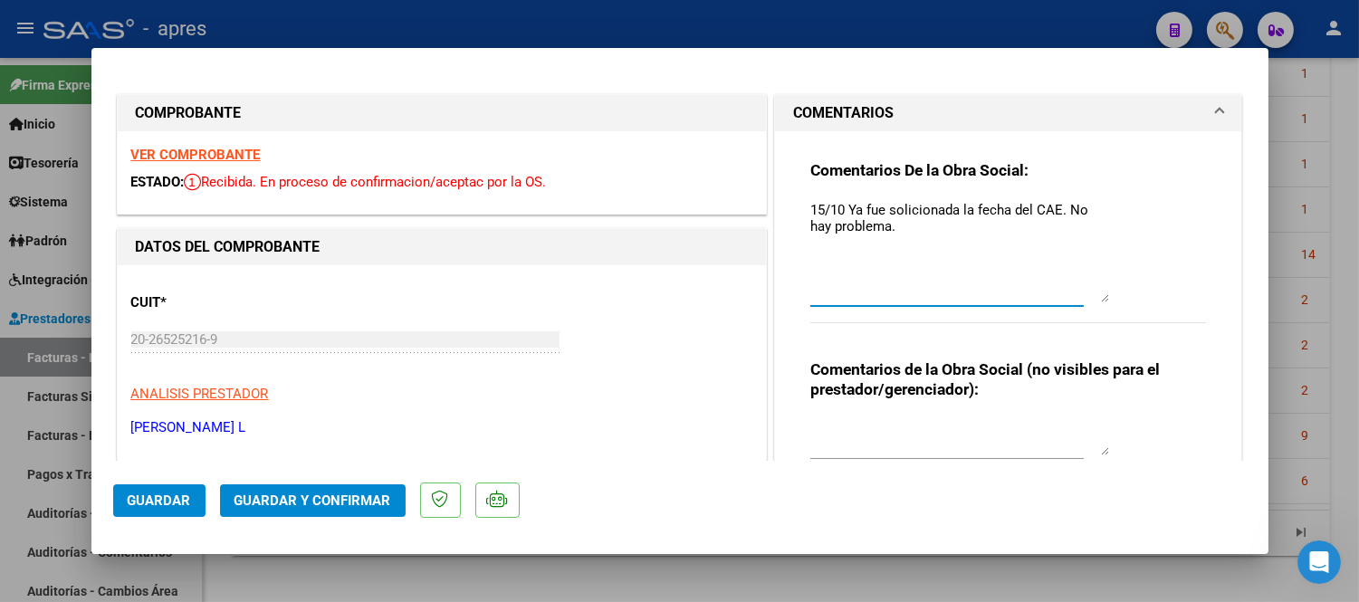
type textarea "15/10 Ya fue solicionada la fecha del CAE. No hay problema."
click at [192, 149] on strong "VER COMPROBANTE" at bounding box center [195, 155] width 129 height 16
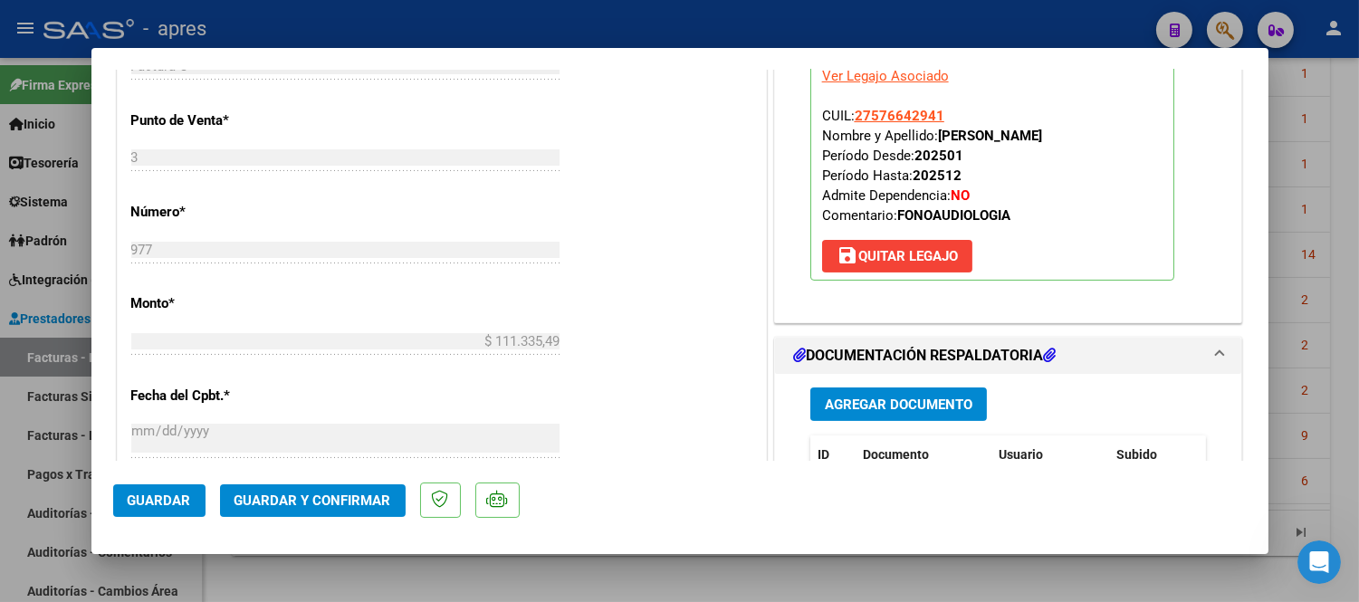
scroll to position [1107, 0]
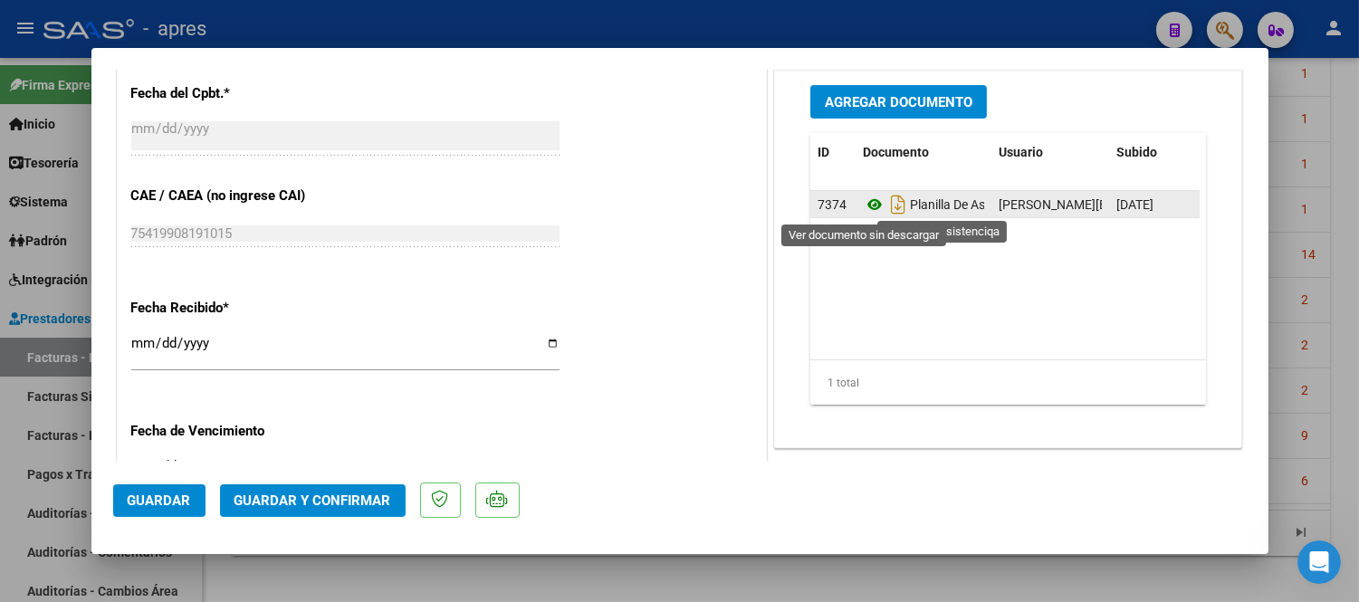
click at [863, 206] on icon at bounding box center [875, 205] width 24 height 22
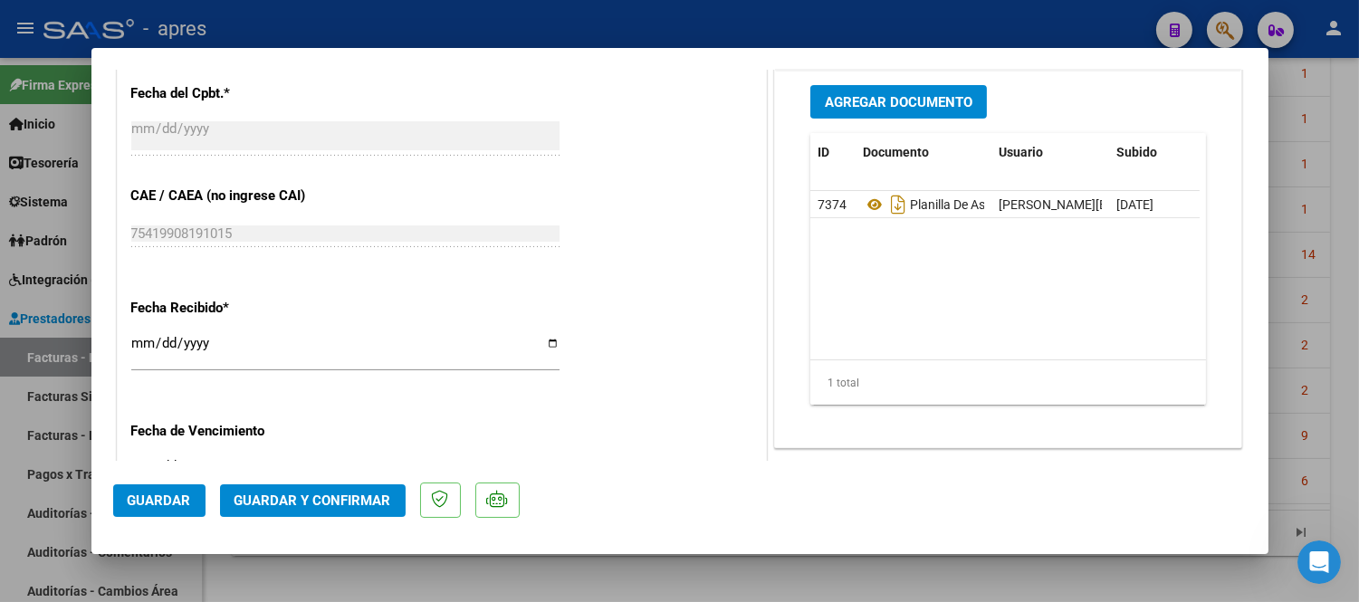
click at [178, 500] on span "Guardar" at bounding box center [159, 501] width 63 height 16
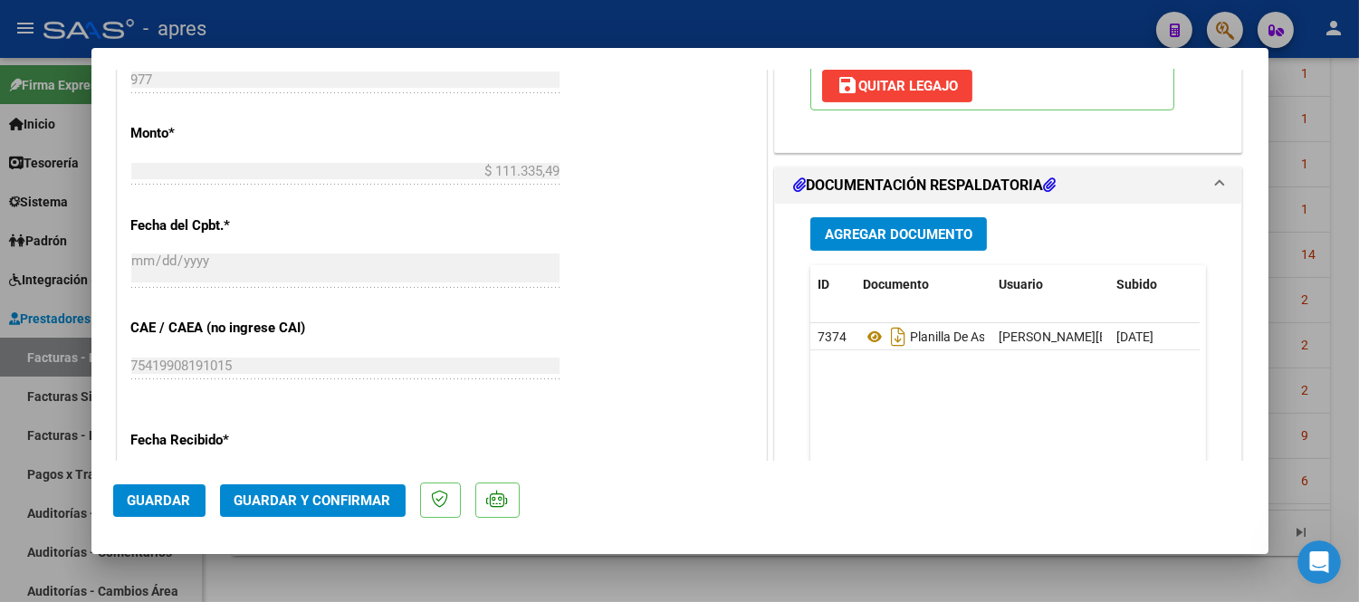
scroll to position [1006, 0]
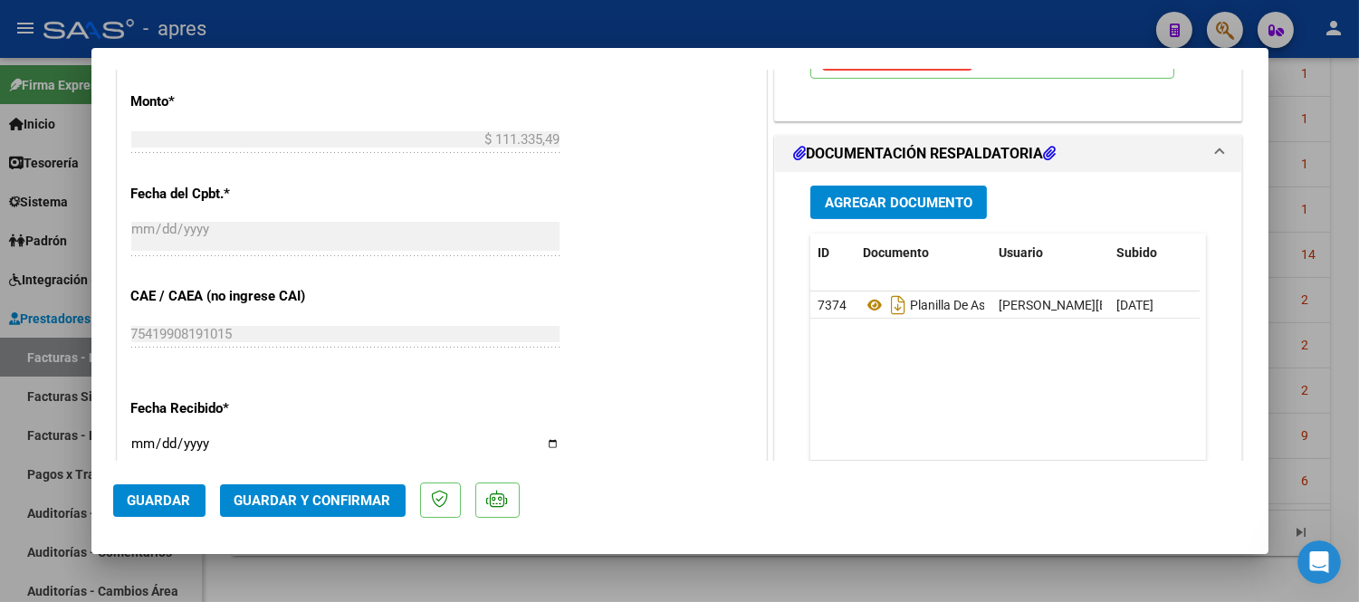
click at [335, 501] on span "Guardar y Confirmar" at bounding box center [313, 501] width 157 height 16
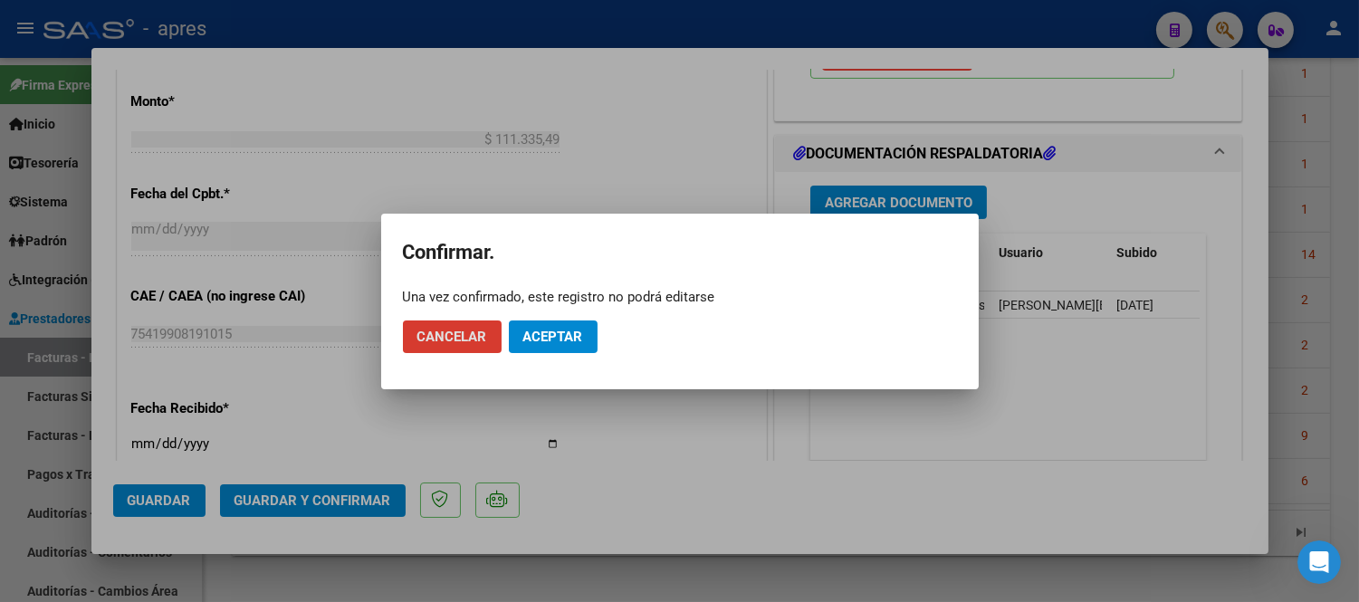
click at [572, 336] on span "Aceptar" at bounding box center [553, 337] width 60 height 16
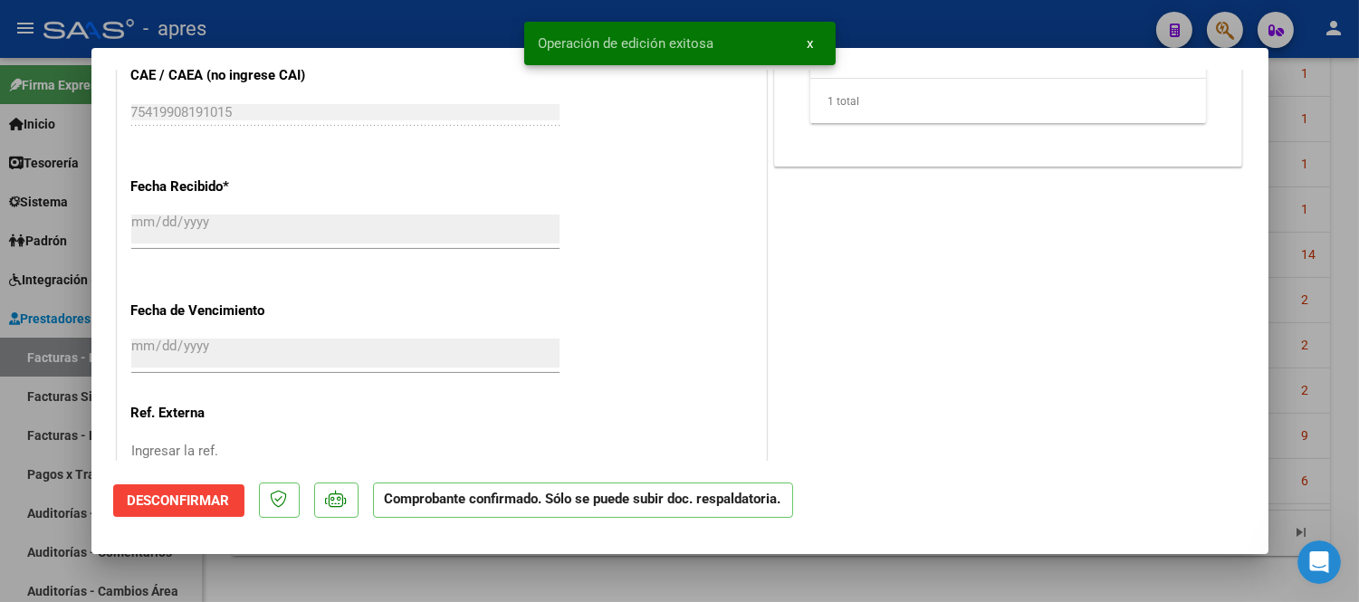
scroll to position [1245, 0]
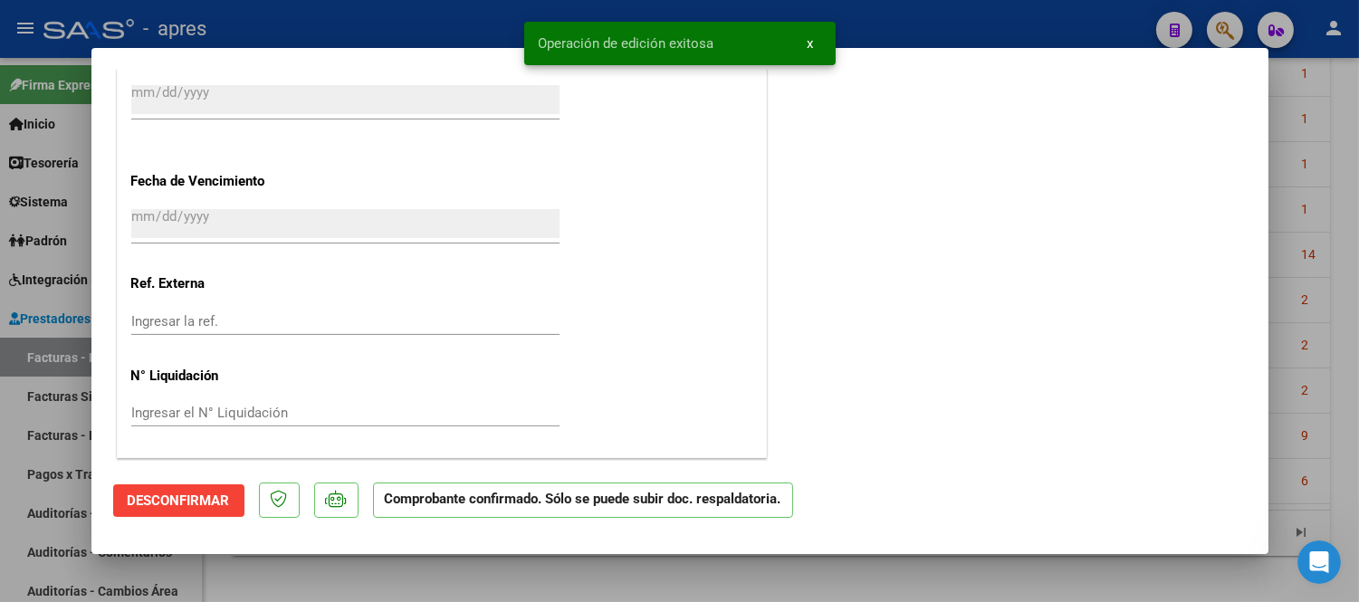
click at [1317, 376] on div at bounding box center [679, 301] width 1359 height 602
type input "$ 0,00"
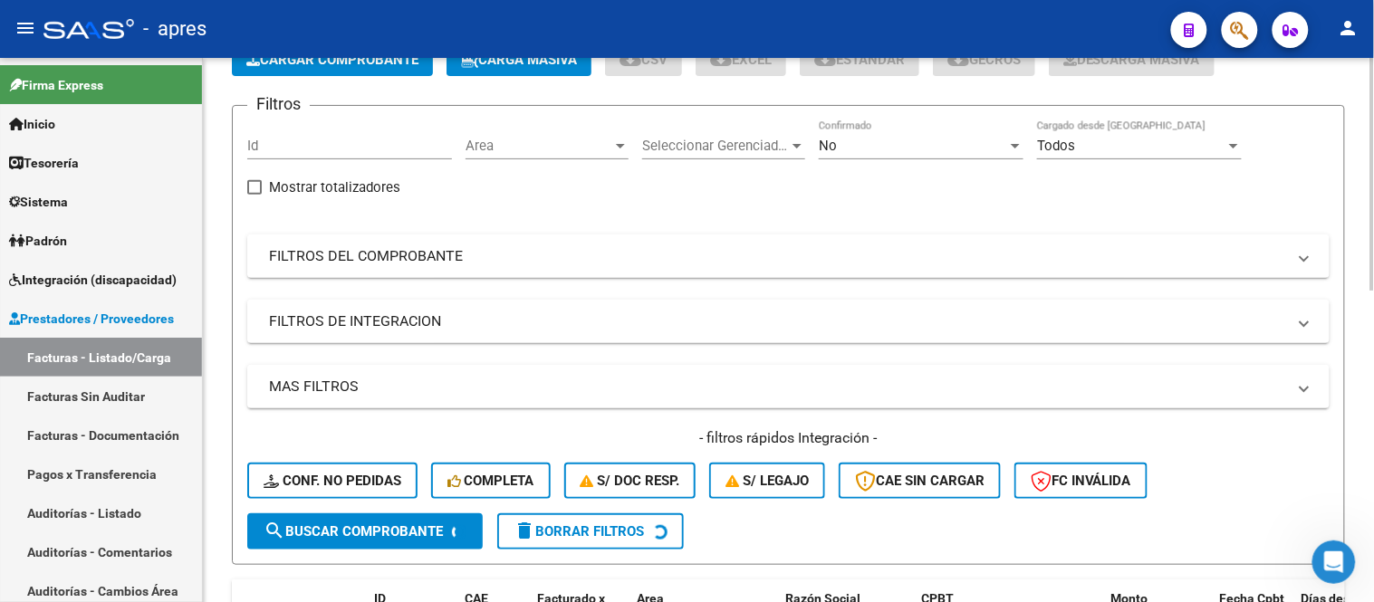
scroll to position [105, 0]
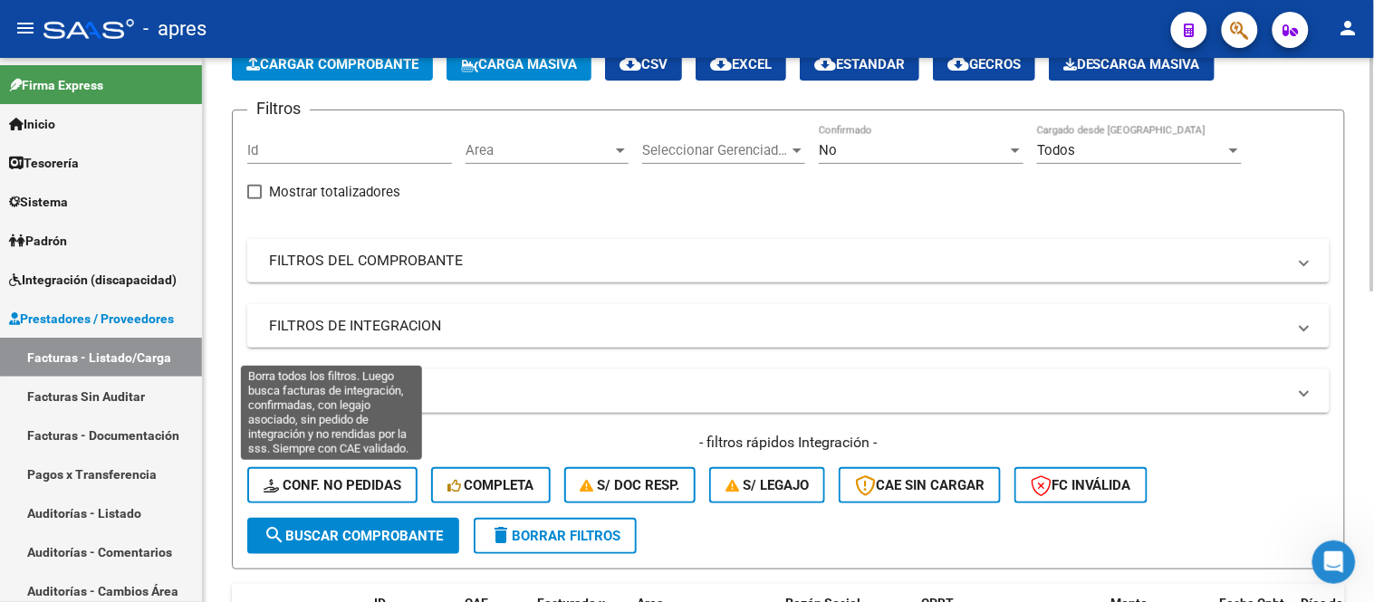
click at [353, 490] on span "Conf. no pedidas" at bounding box center [332, 485] width 138 height 16
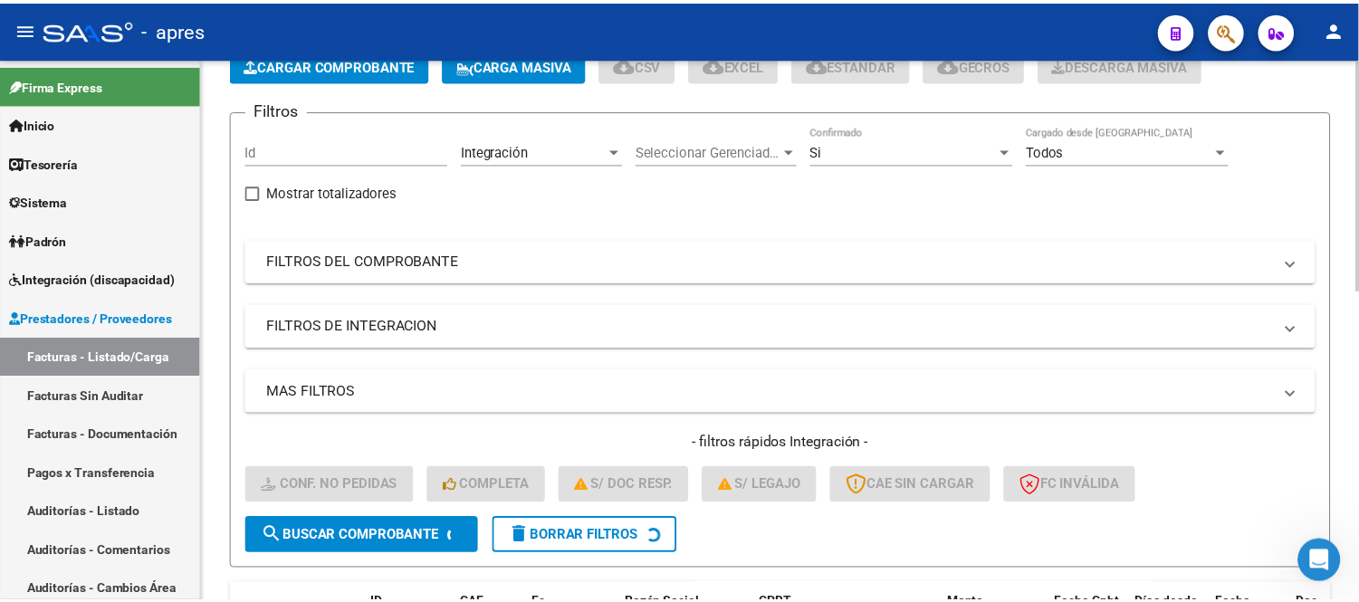
scroll to position [608, 0]
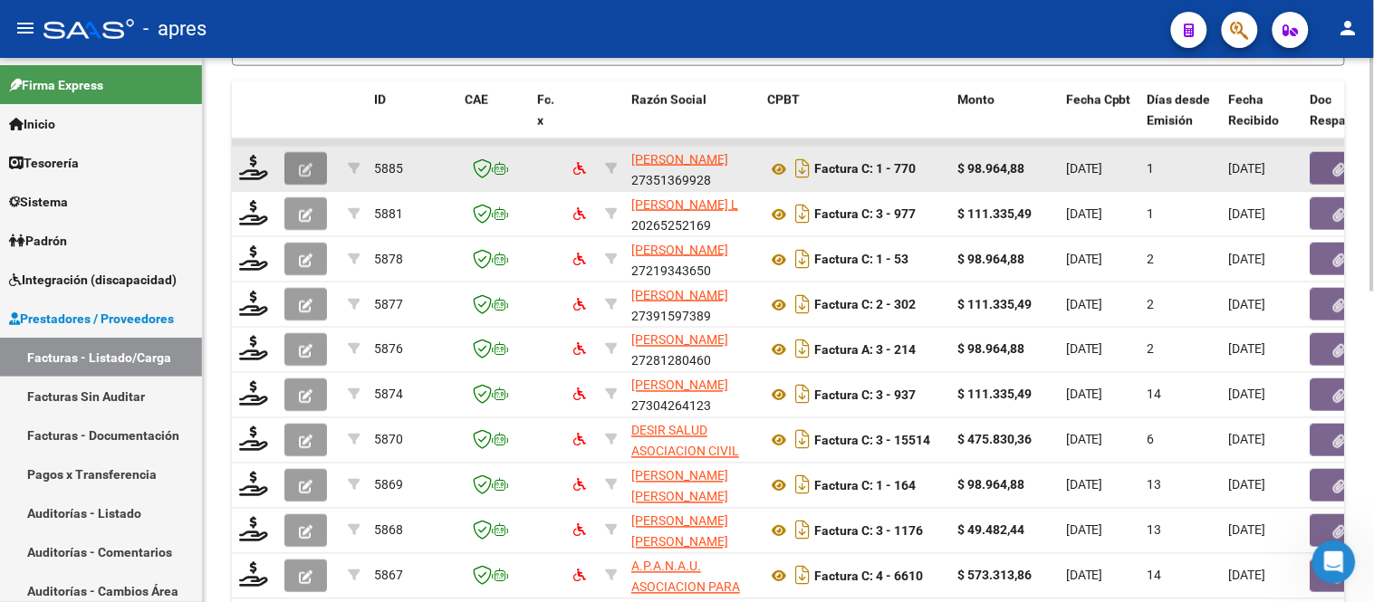
click at [312, 164] on button "button" at bounding box center [305, 168] width 43 height 33
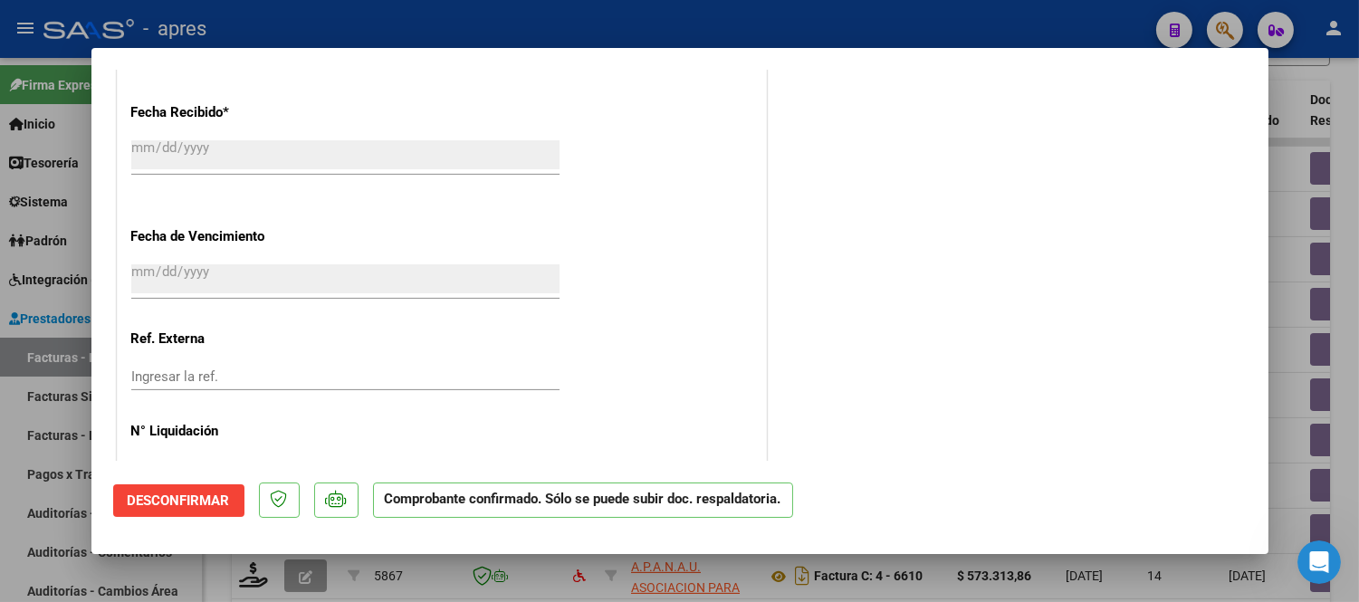
scroll to position [1145, 0]
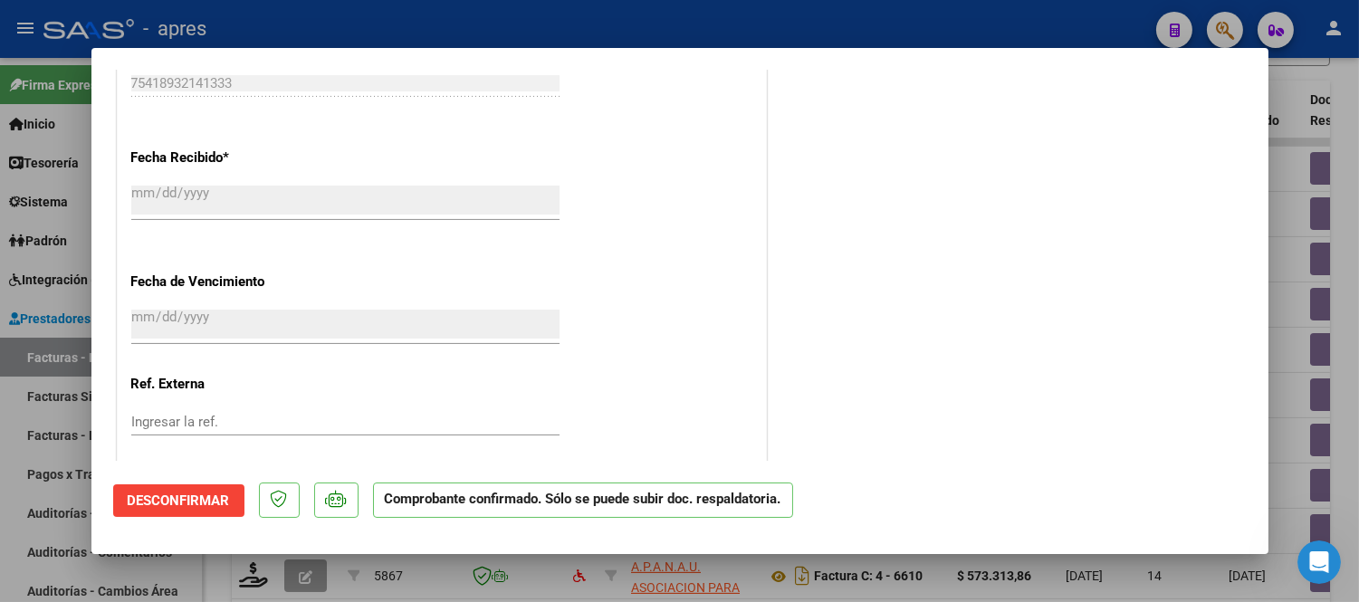
click at [598, 589] on div at bounding box center [679, 301] width 1359 height 602
type input "$ 0,00"
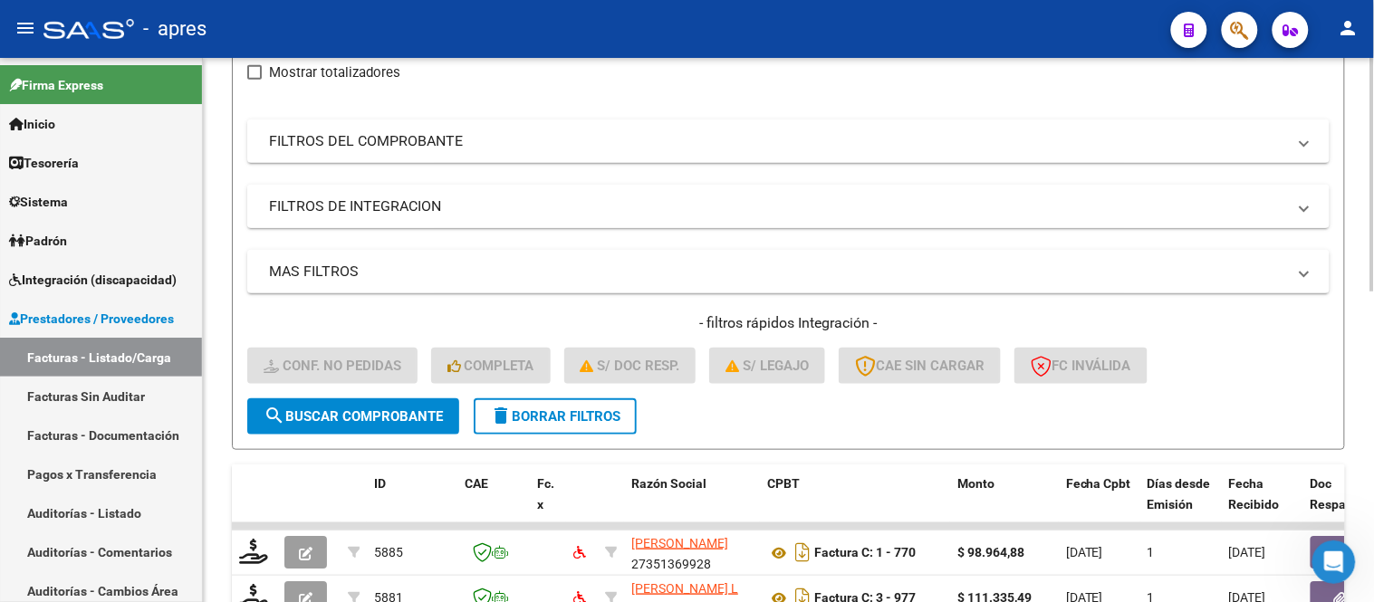
scroll to position [206, 0]
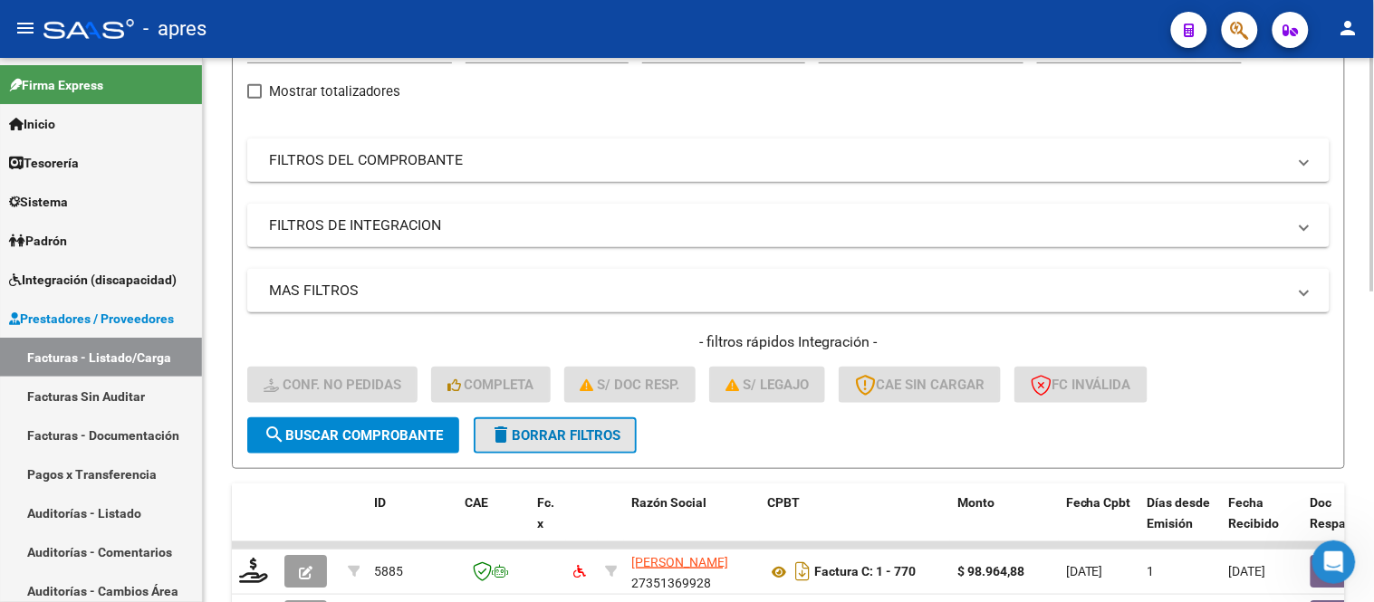
drag, startPoint x: 526, startPoint y: 431, endPoint x: 513, endPoint y: 419, distance: 17.3
click at [526, 432] on span "delete Borrar Filtros" at bounding box center [555, 435] width 130 height 16
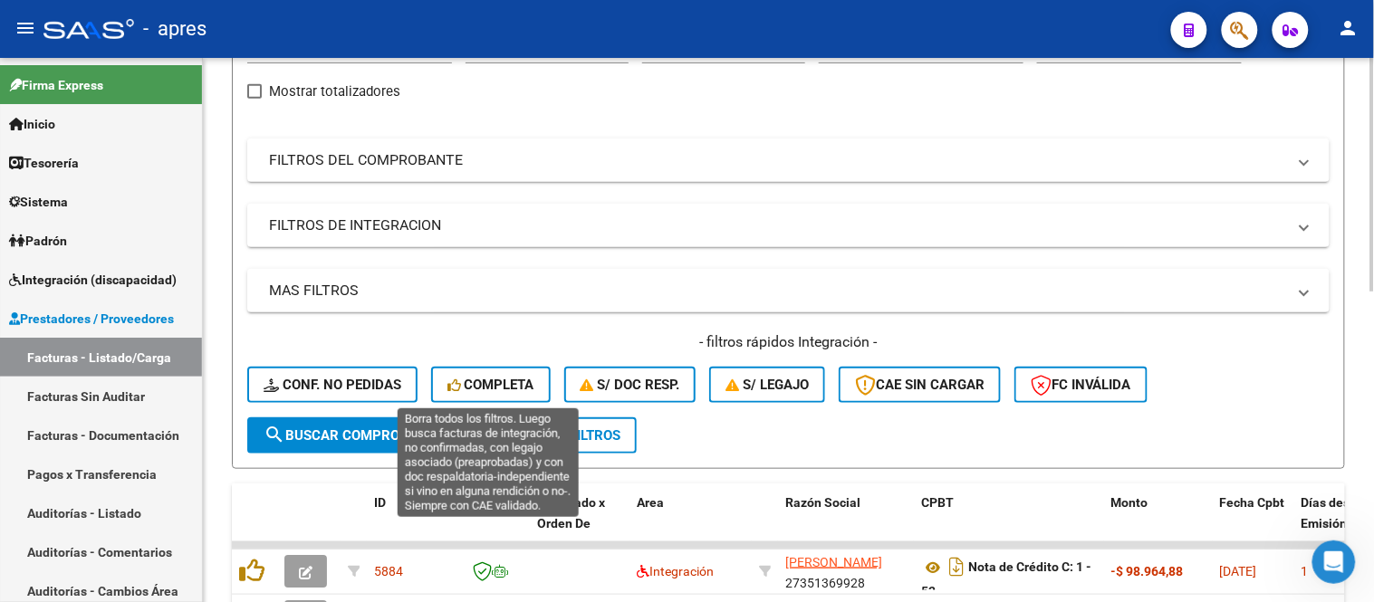
click at [494, 390] on span "Completa" at bounding box center [490, 385] width 87 height 16
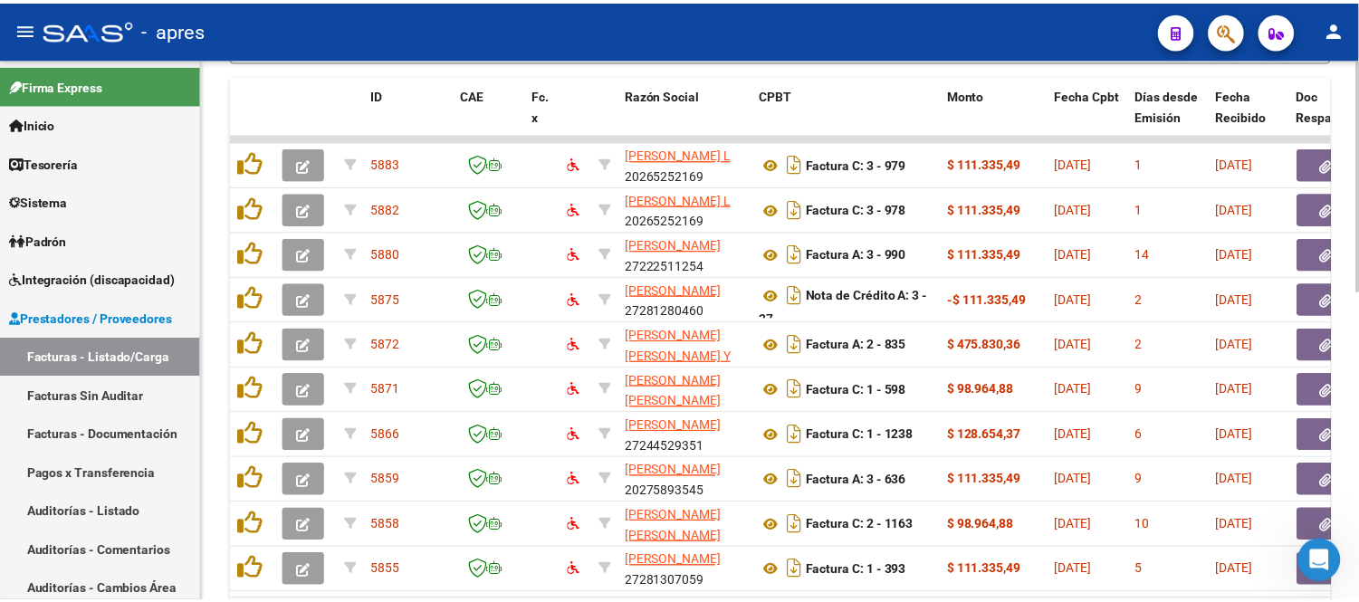
scroll to position [508, 0]
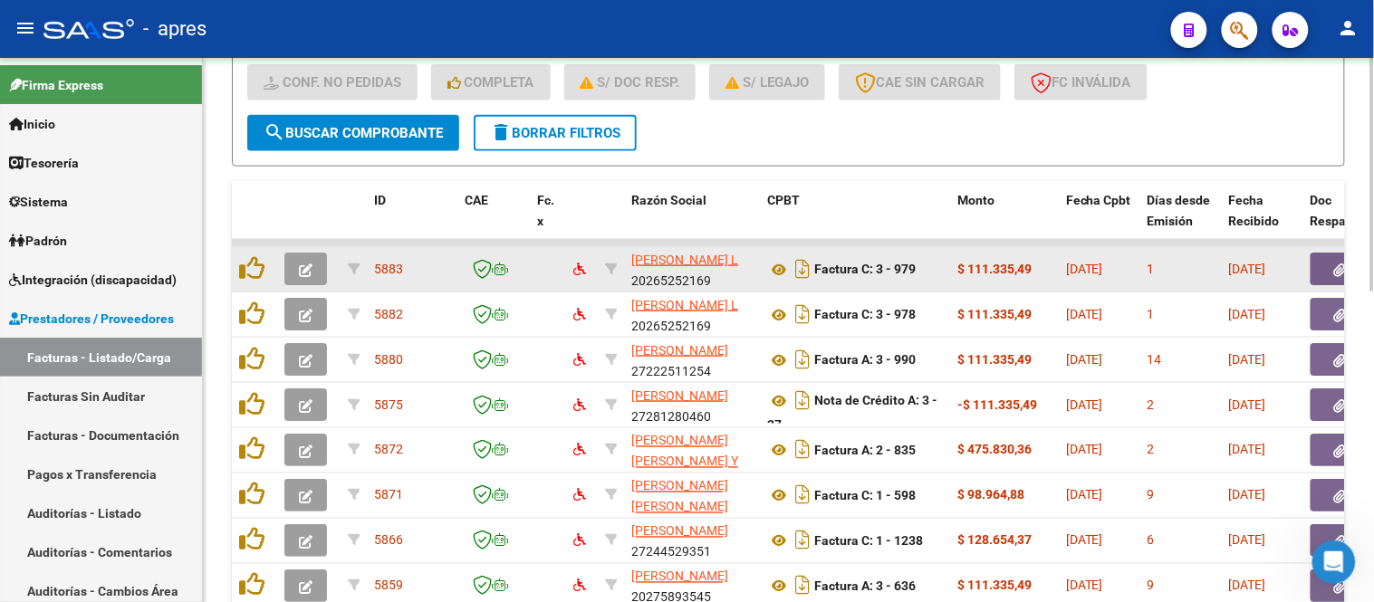
click at [311, 274] on icon "button" at bounding box center [306, 270] width 14 height 14
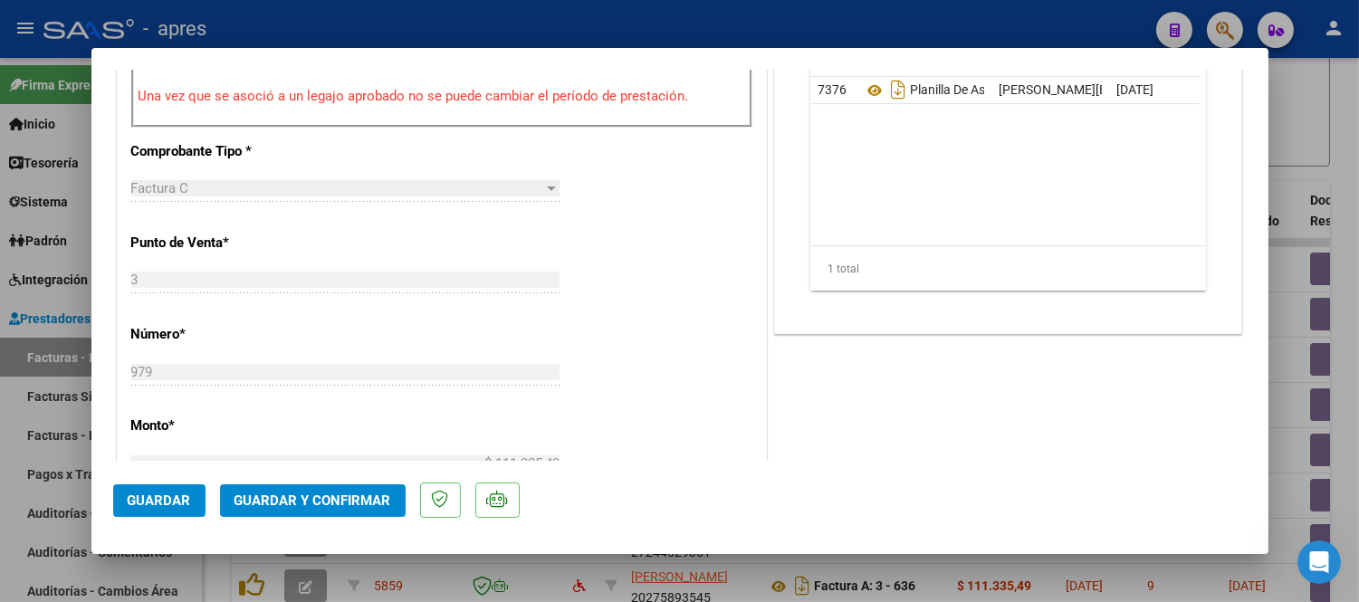
scroll to position [704, 0]
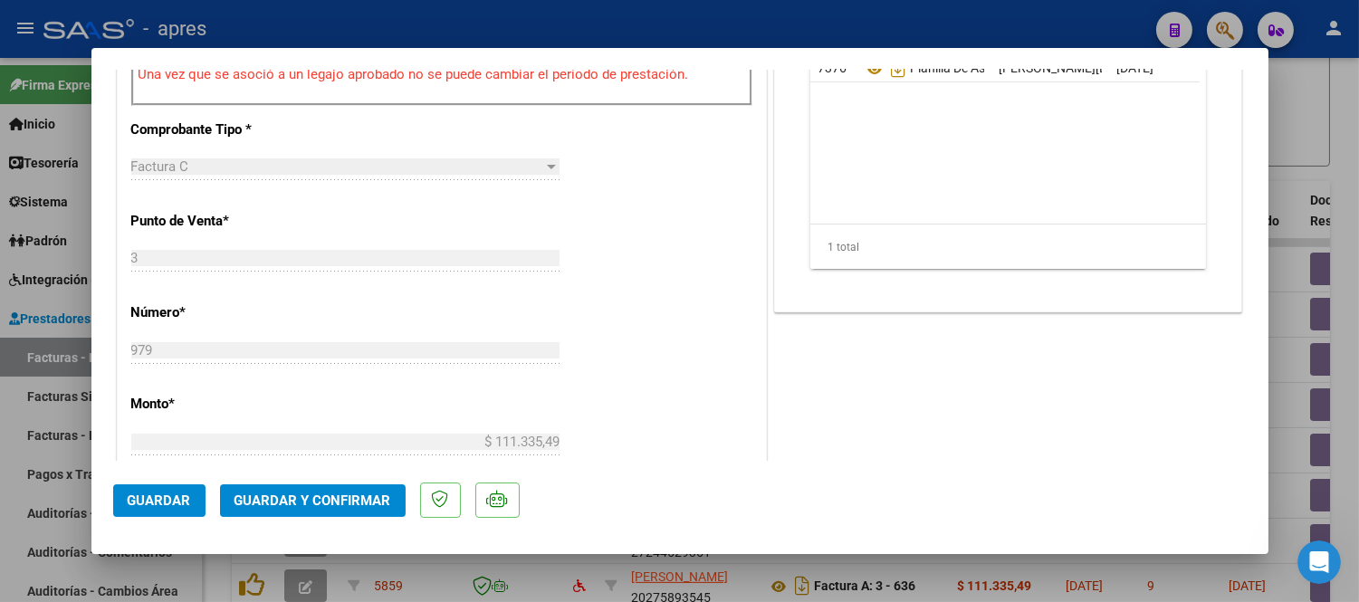
click at [460, 550] on mat-dialog-container "COMPROBANTE VER COMPROBANTE ESTADO: Recibida. En proceso de confirmacion/acepta…" at bounding box center [679, 301] width 1177 height 506
click at [460, 572] on div at bounding box center [679, 301] width 1359 height 602
type input "$ 0,00"
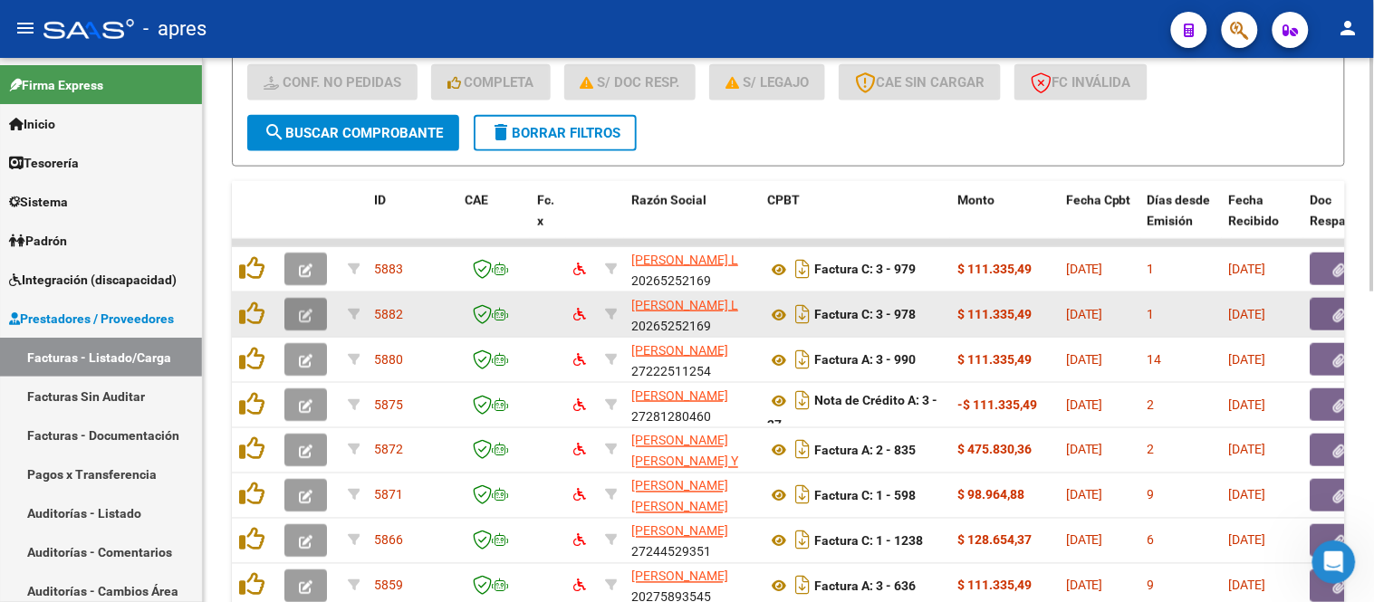
click at [309, 306] on span "button" at bounding box center [306, 314] width 14 height 16
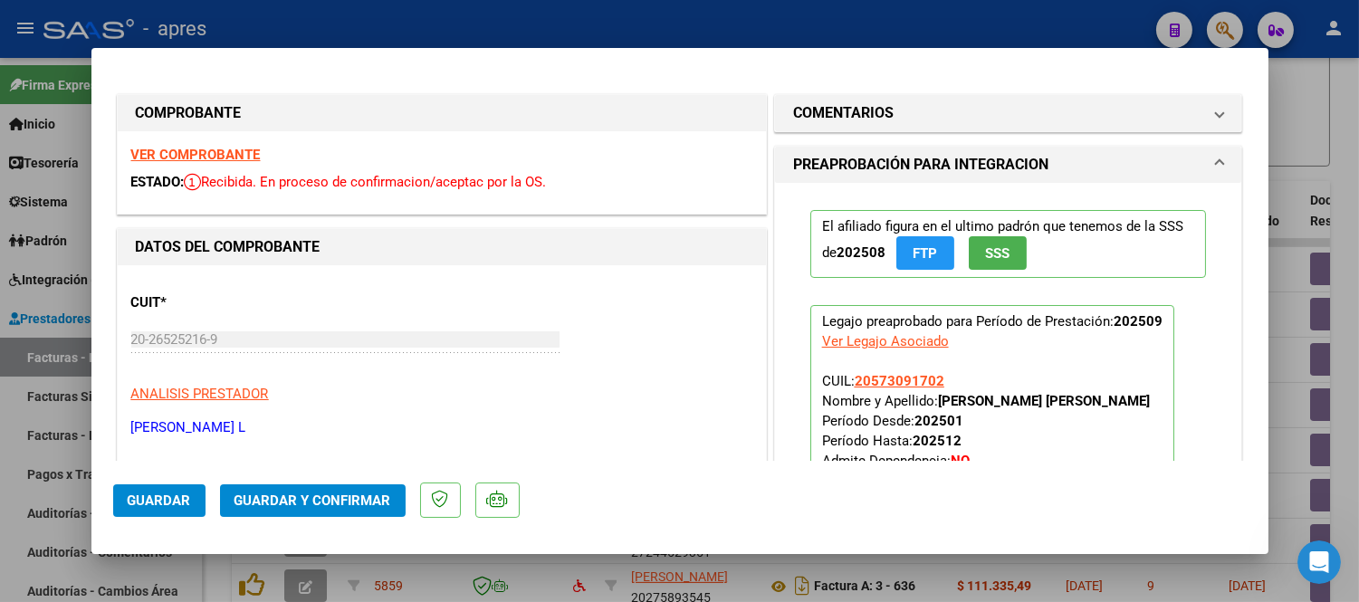
click at [246, 149] on strong "VER COMPROBANTE" at bounding box center [195, 155] width 129 height 16
click at [646, 589] on div at bounding box center [679, 301] width 1359 height 602
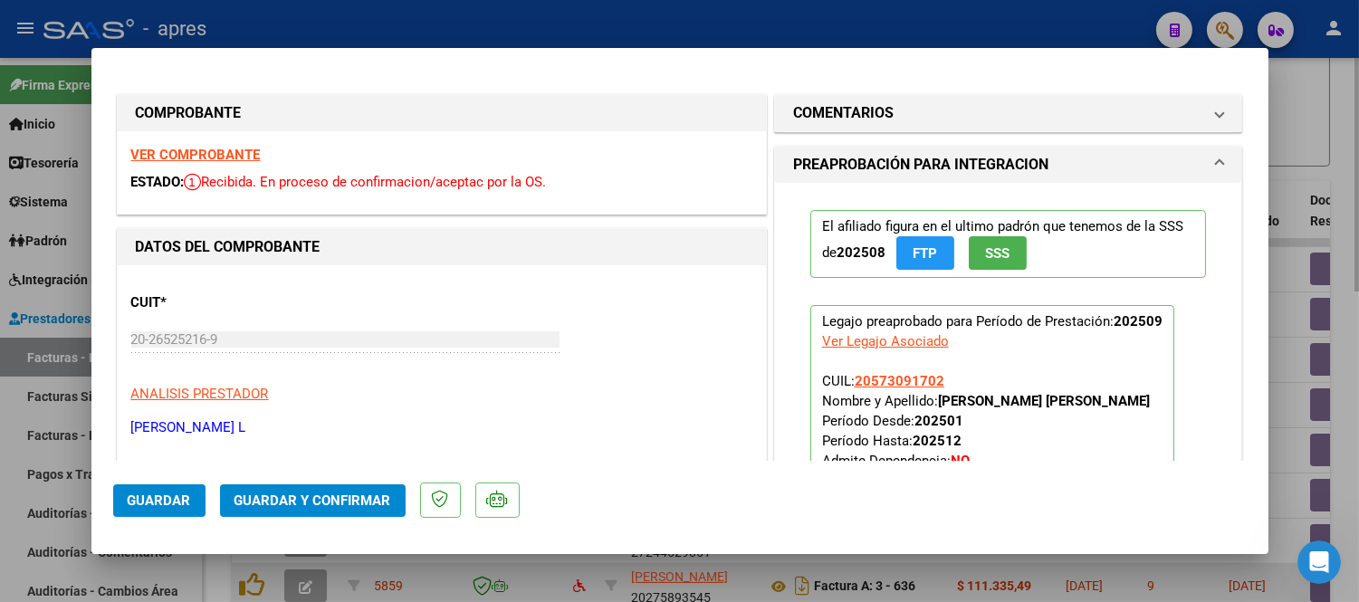
type input "$ 0,00"
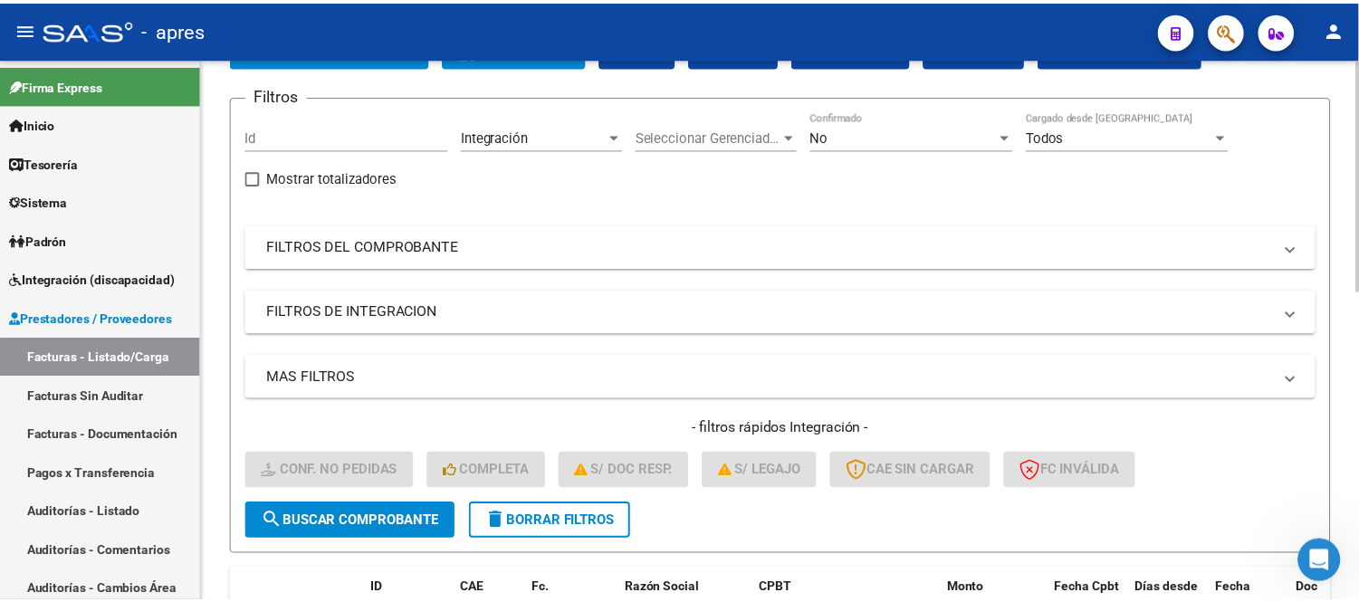
scroll to position [426, 0]
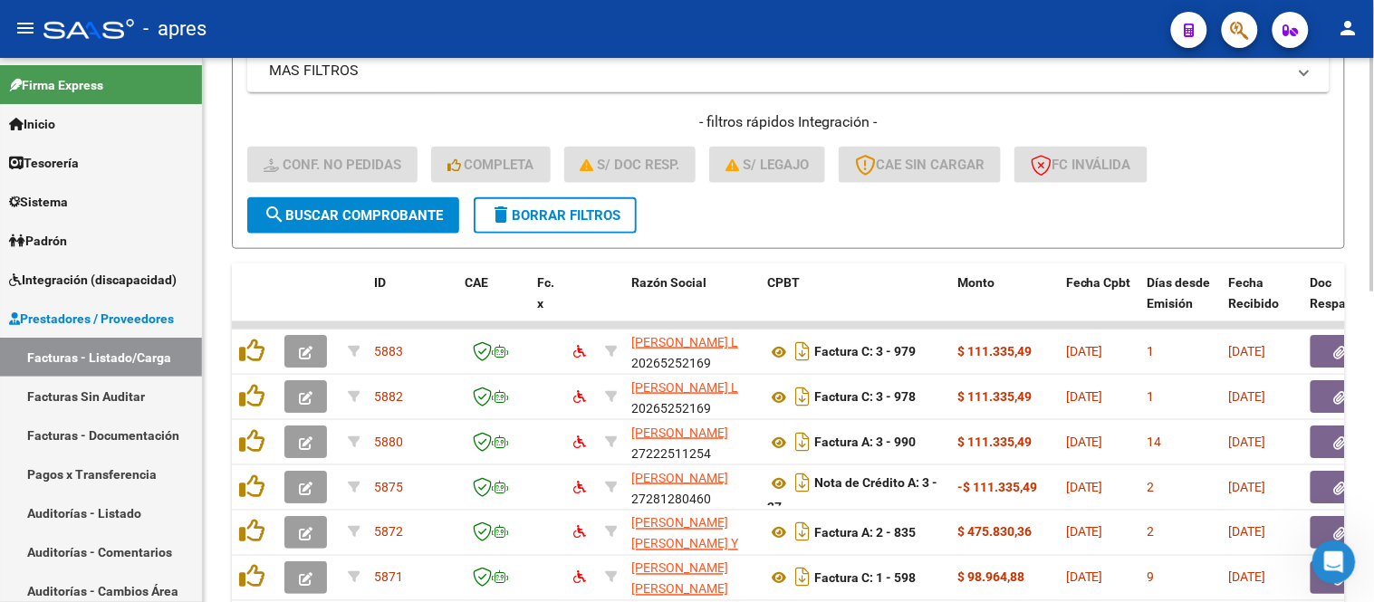
click at [849, 220] on form "Filtros Id Integración Area Seleccionar Gerenciador Seleccionar Gerenciador No …" at bounding box center [788, 19] width 1113 height 460
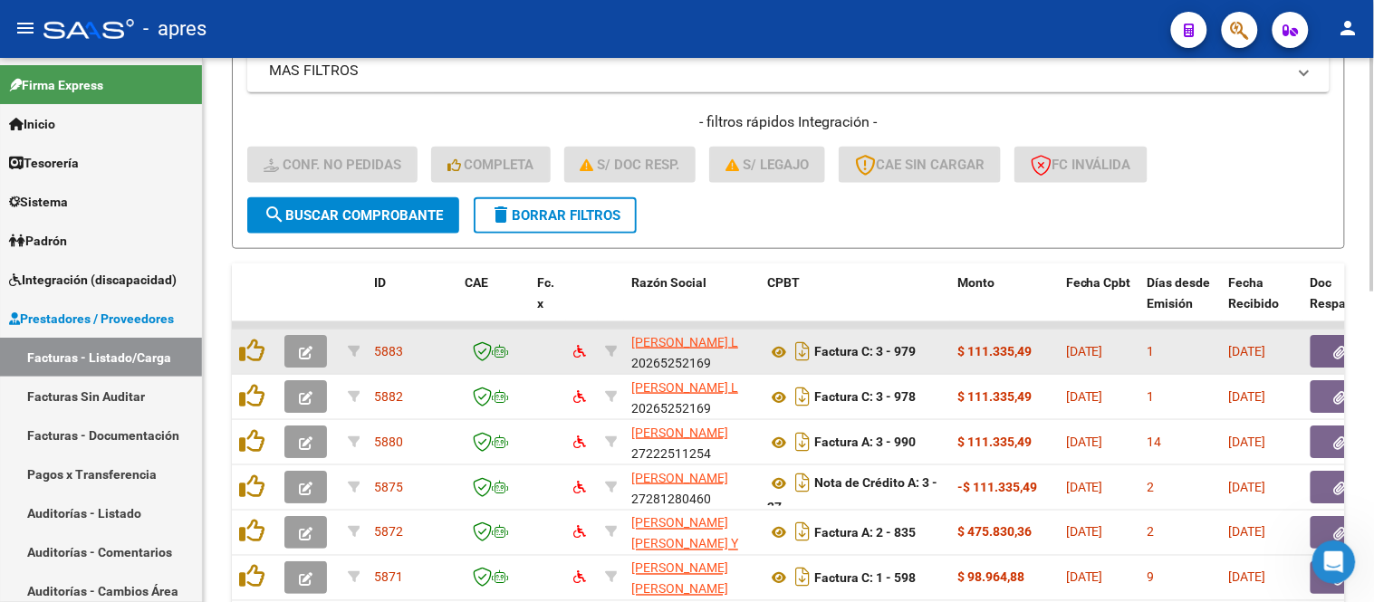
click at [309, 350] on icon "button" at bounding box center [306, 353] width 14 height 14
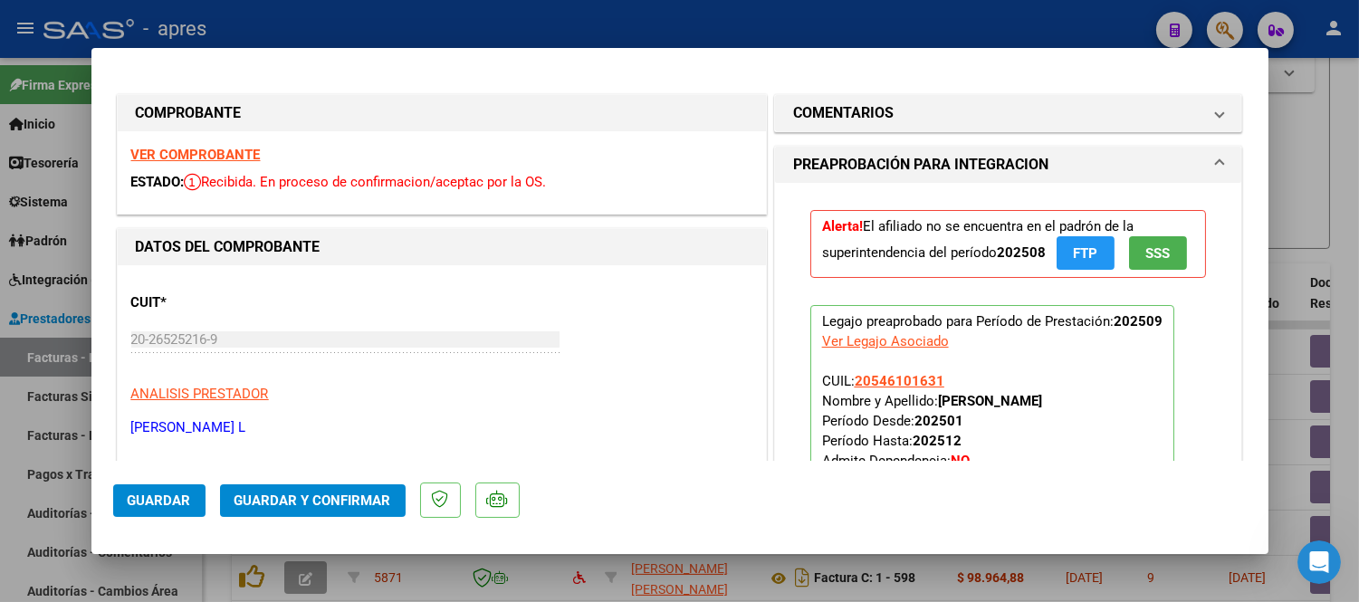
click at [7, 417] on div at bounding box center [679, 301] width 1359 height 602
type input "$ 0,00"
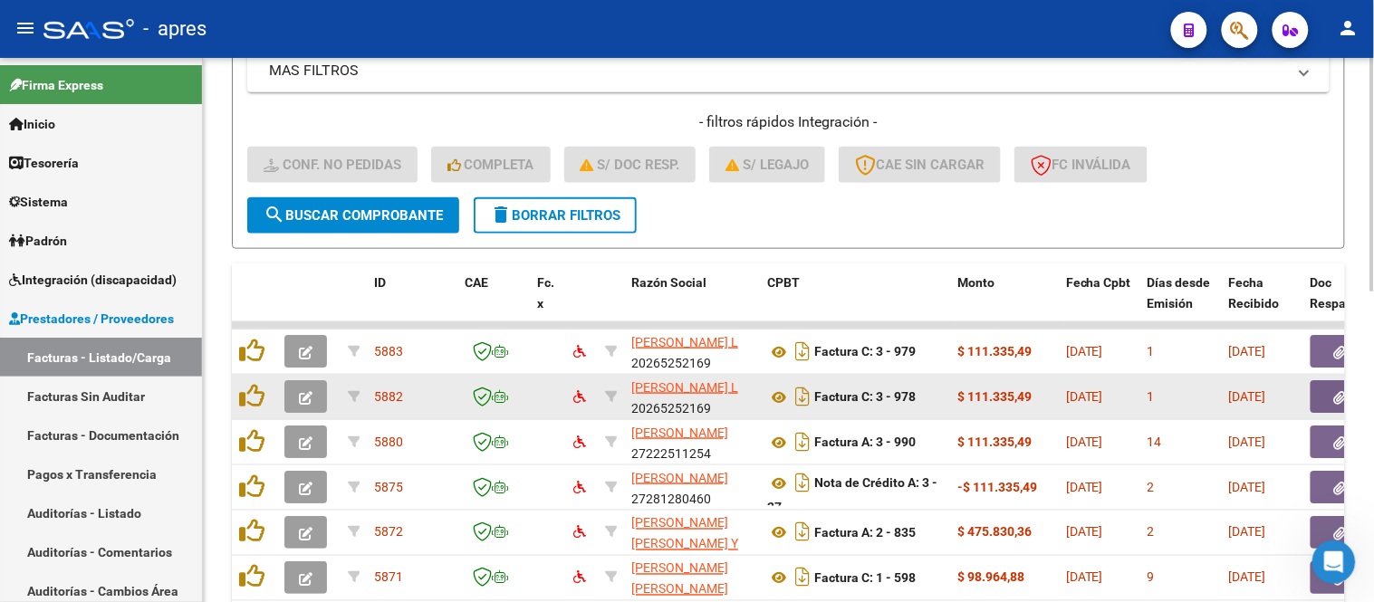
click at [287, 408] on button "button" at bounding box center [305, 396] width 43 height 33
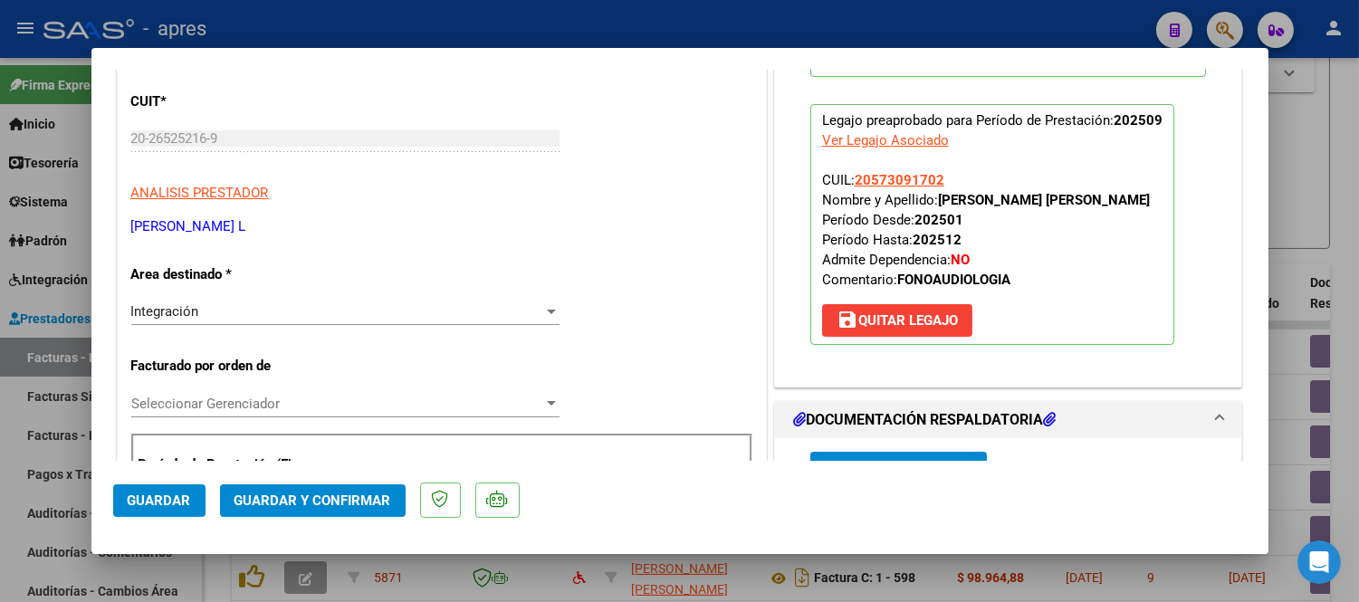
scroll to position [0, 0]
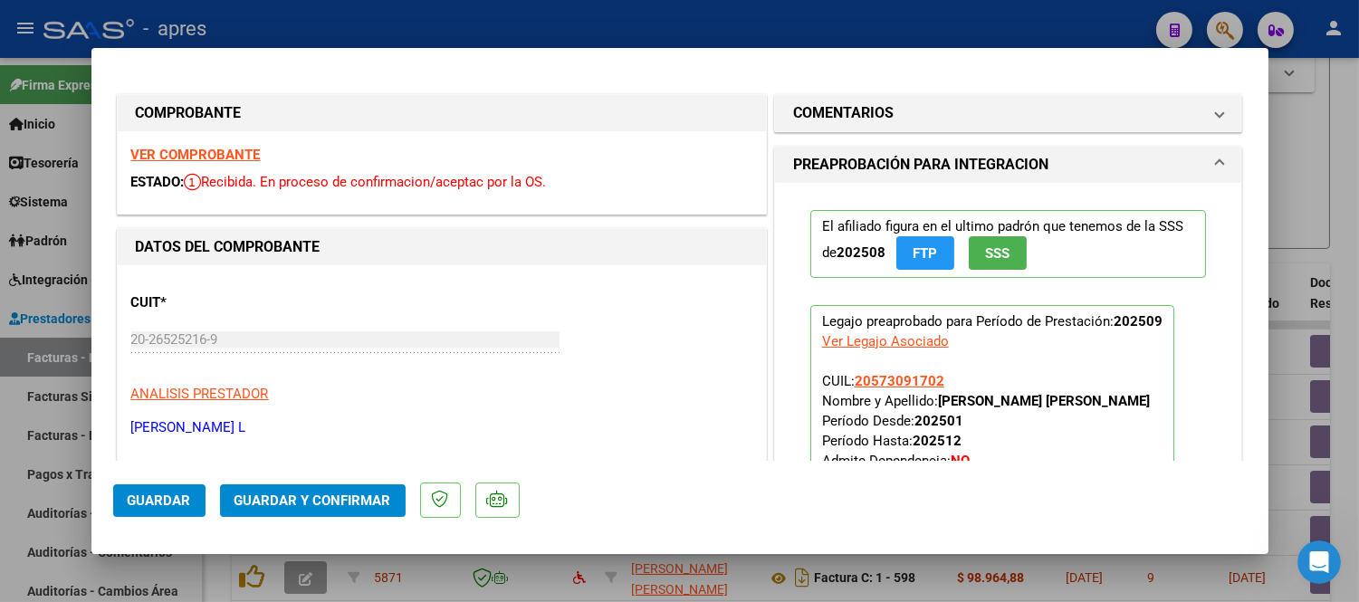
click at [209, 149] on strong "VER COMPROBANTE" at bounding box center [195, 155] width 129 height 16
